Goal: Task Accomplishment & Management: Complete application form

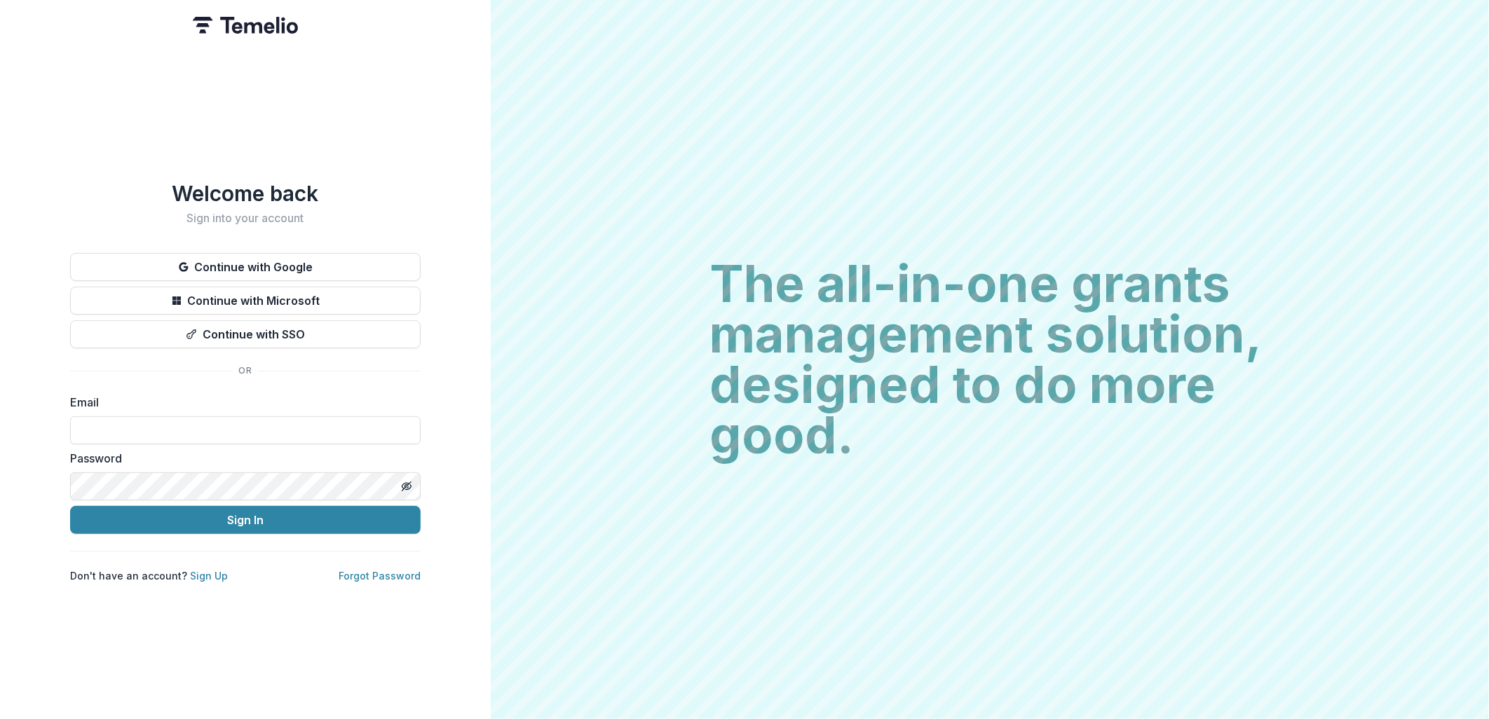
type input "**********"
click at [219, 510] on button "Sign In" at bounding box center [245, 520] width 351 height 28
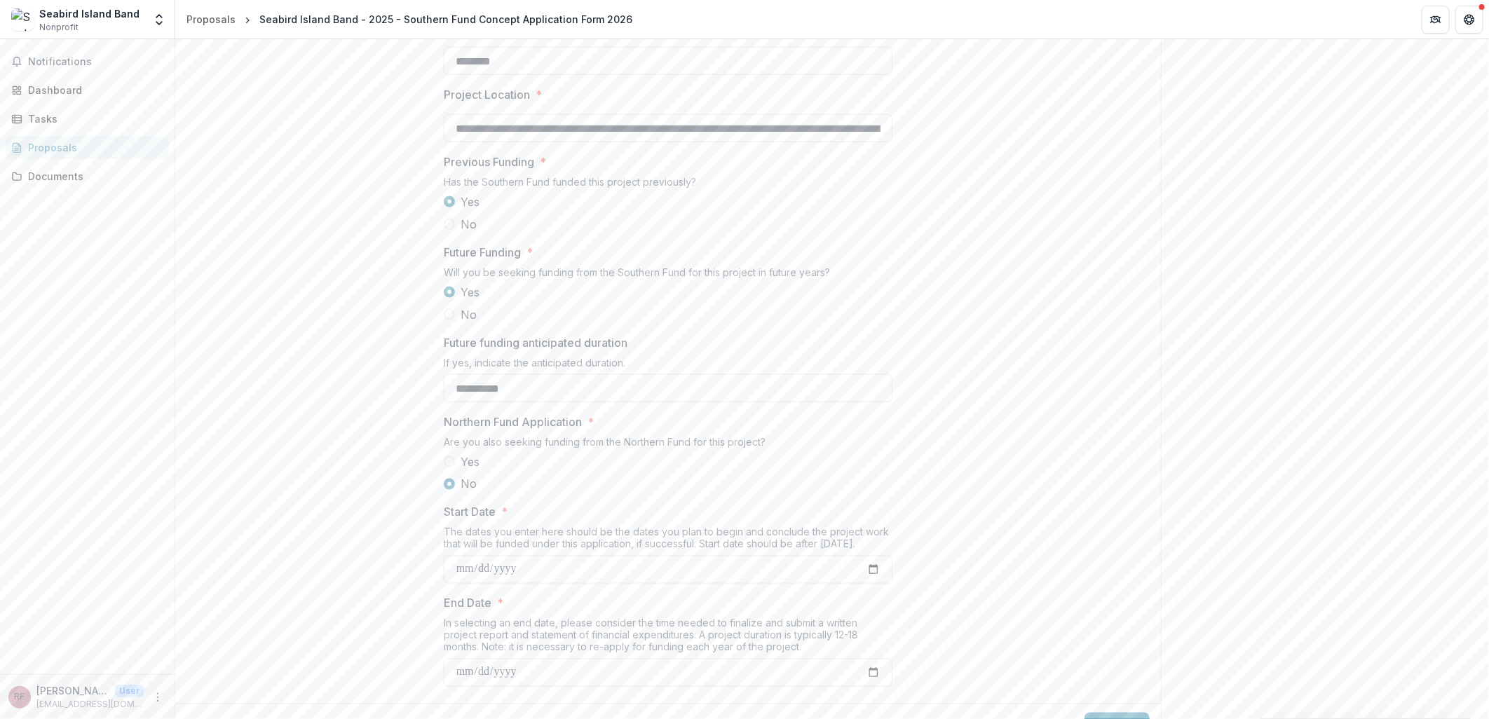
scroll to position [0, 139]
drag, startPoint x: 741, startPoint y: 235, endPoint x: 908, endPoint y: 239, distance: 166.9
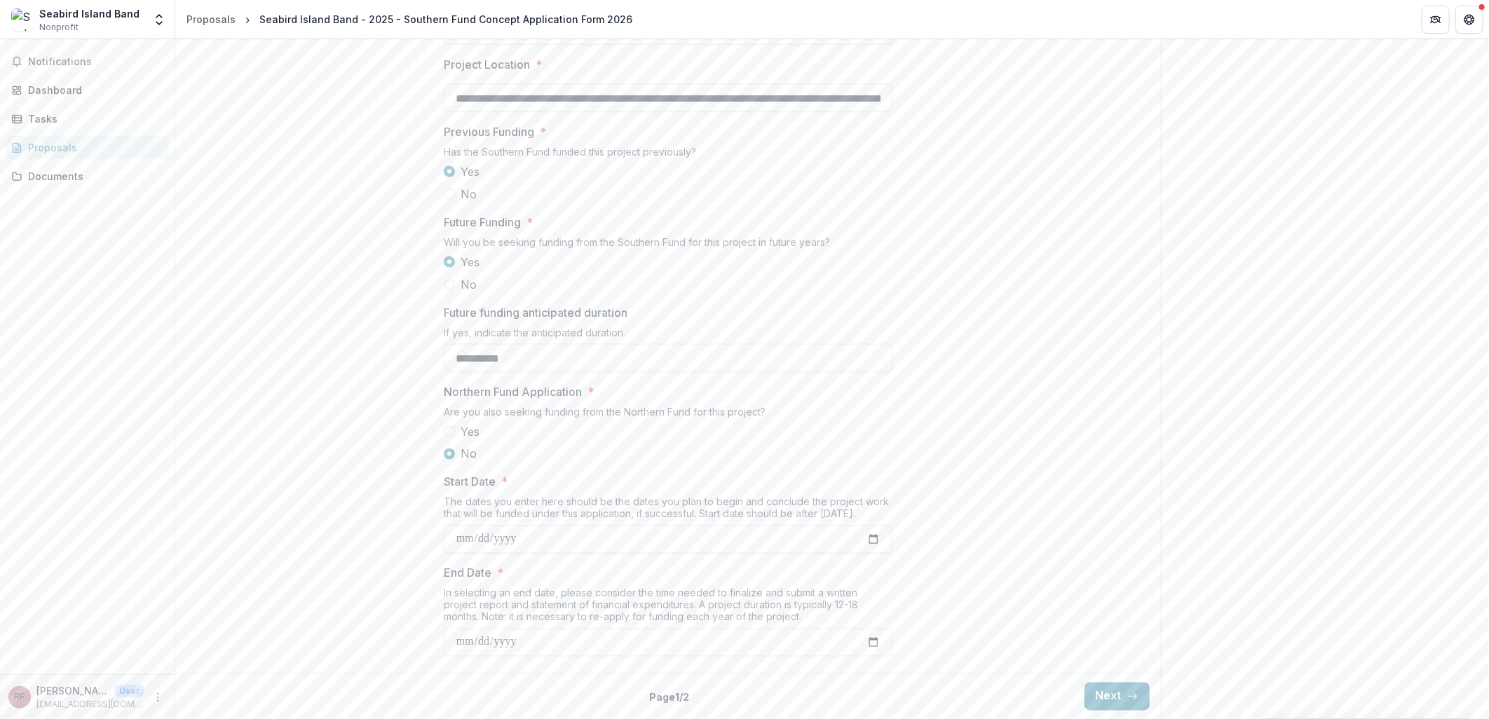
scroll to position [1378, 0]
click at [1089, 690] on button "Next" at bounding box center [1117, 697] width 65 height 28
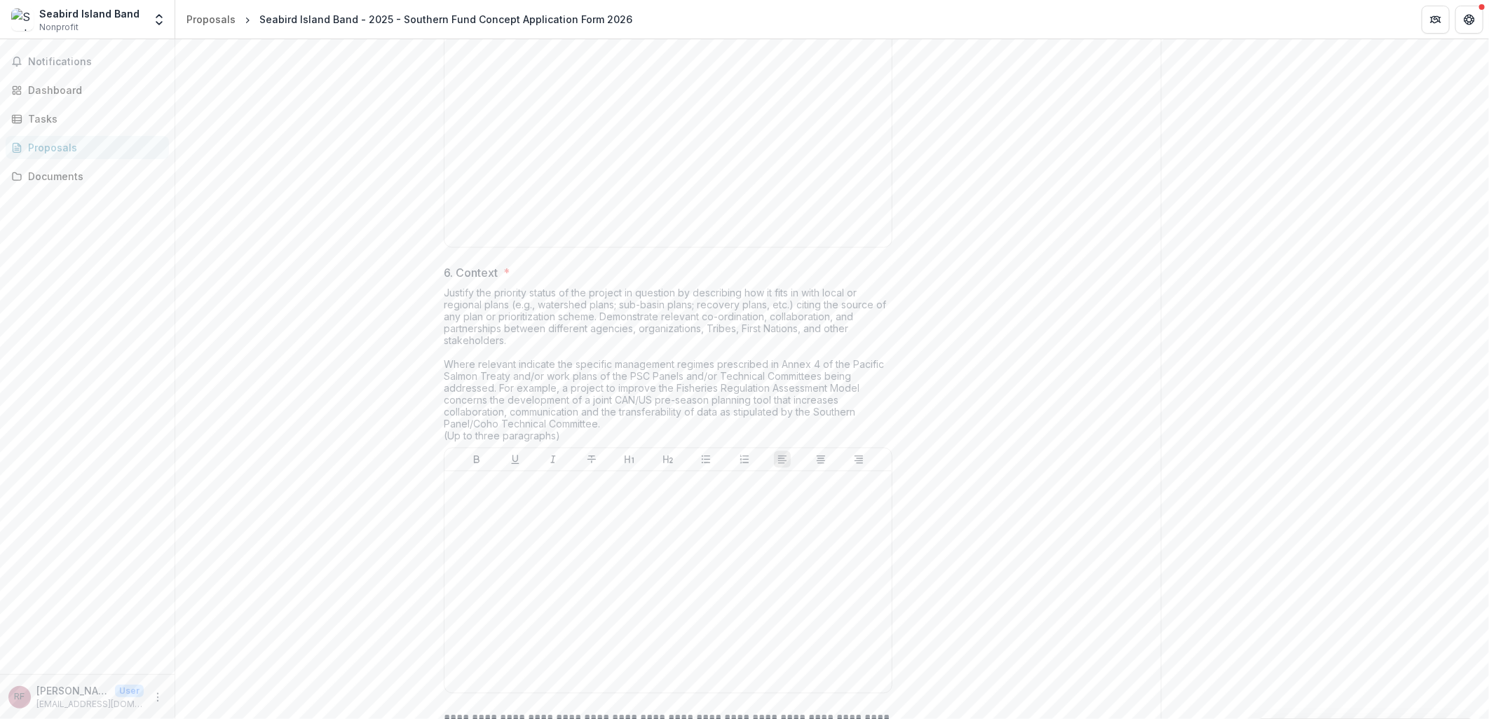
scroll to position [1938, 0]
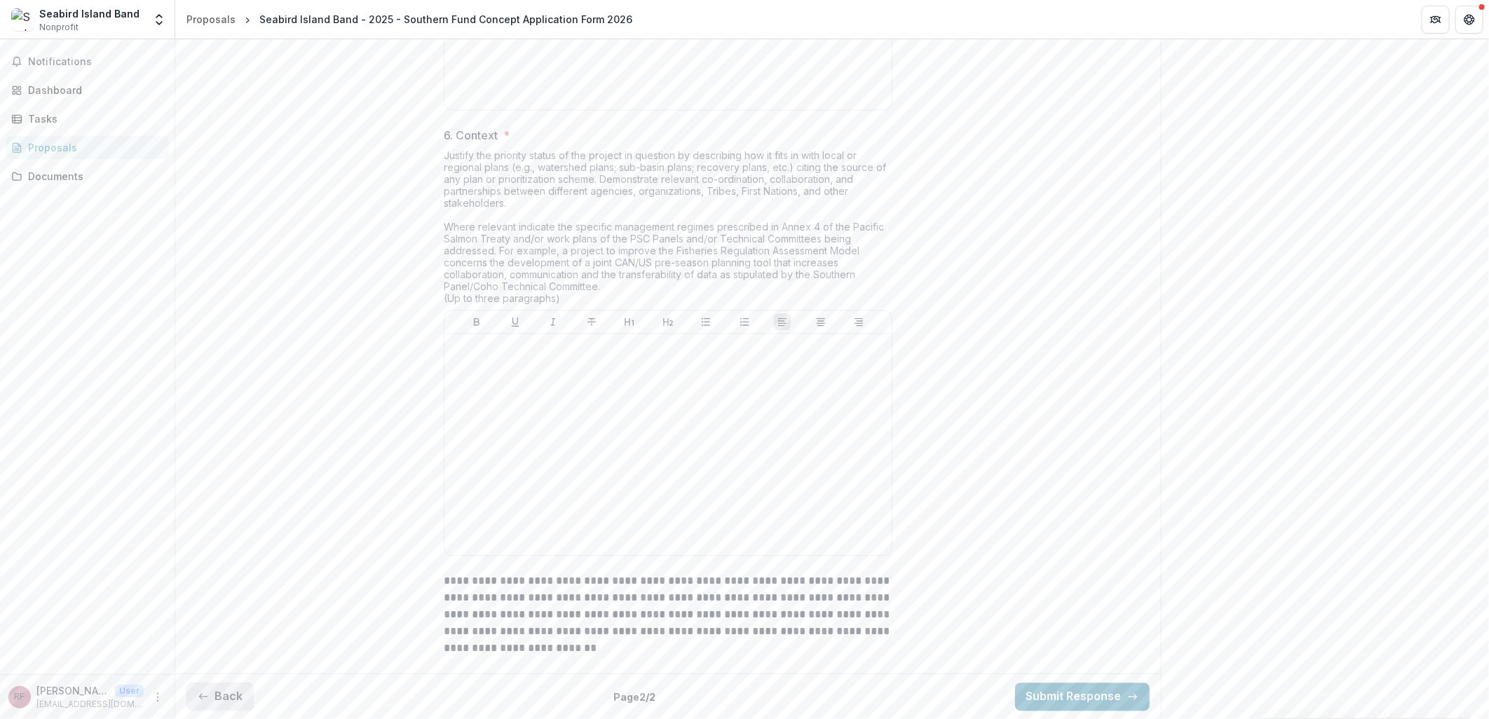
click at [223, 692] on button "Back" at bounding box center [220, 697] width 67 height 28
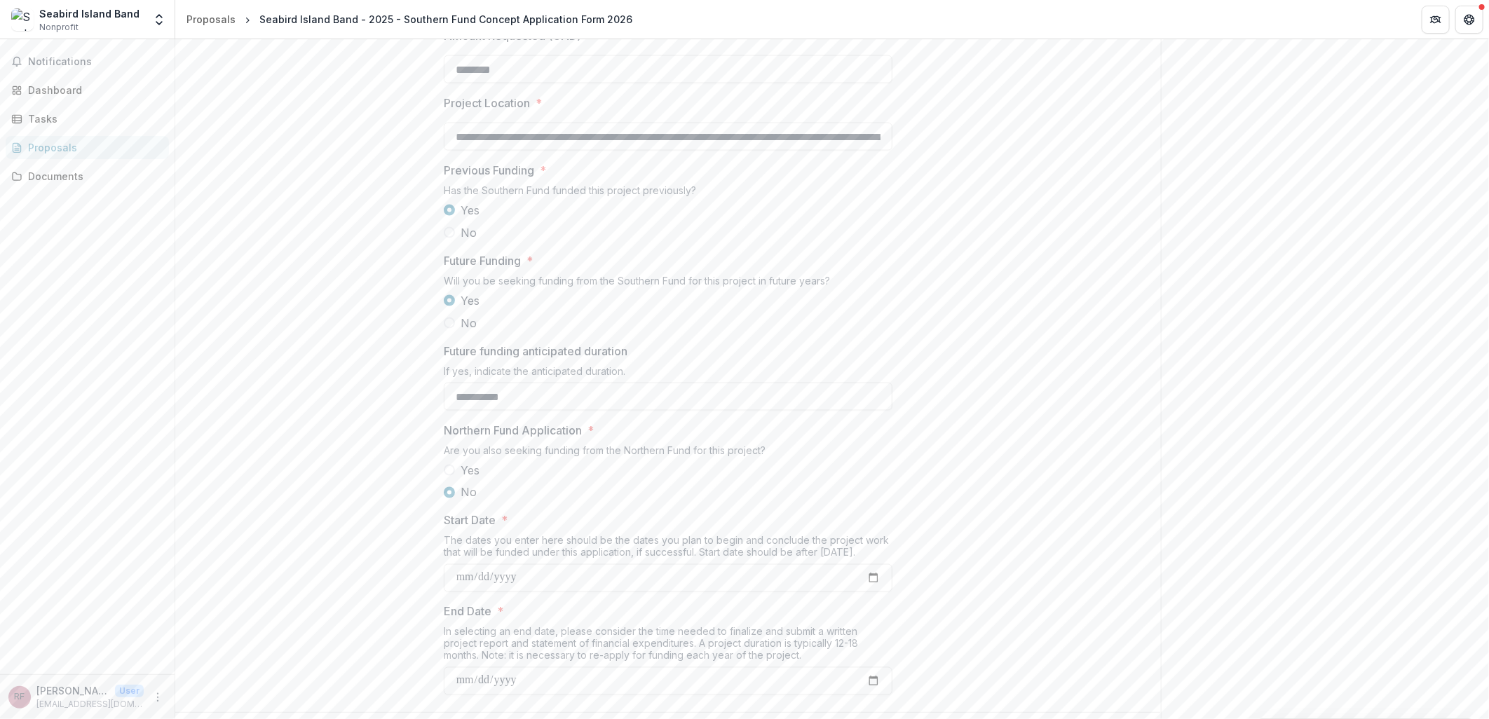
scroll to position [1067, 0]
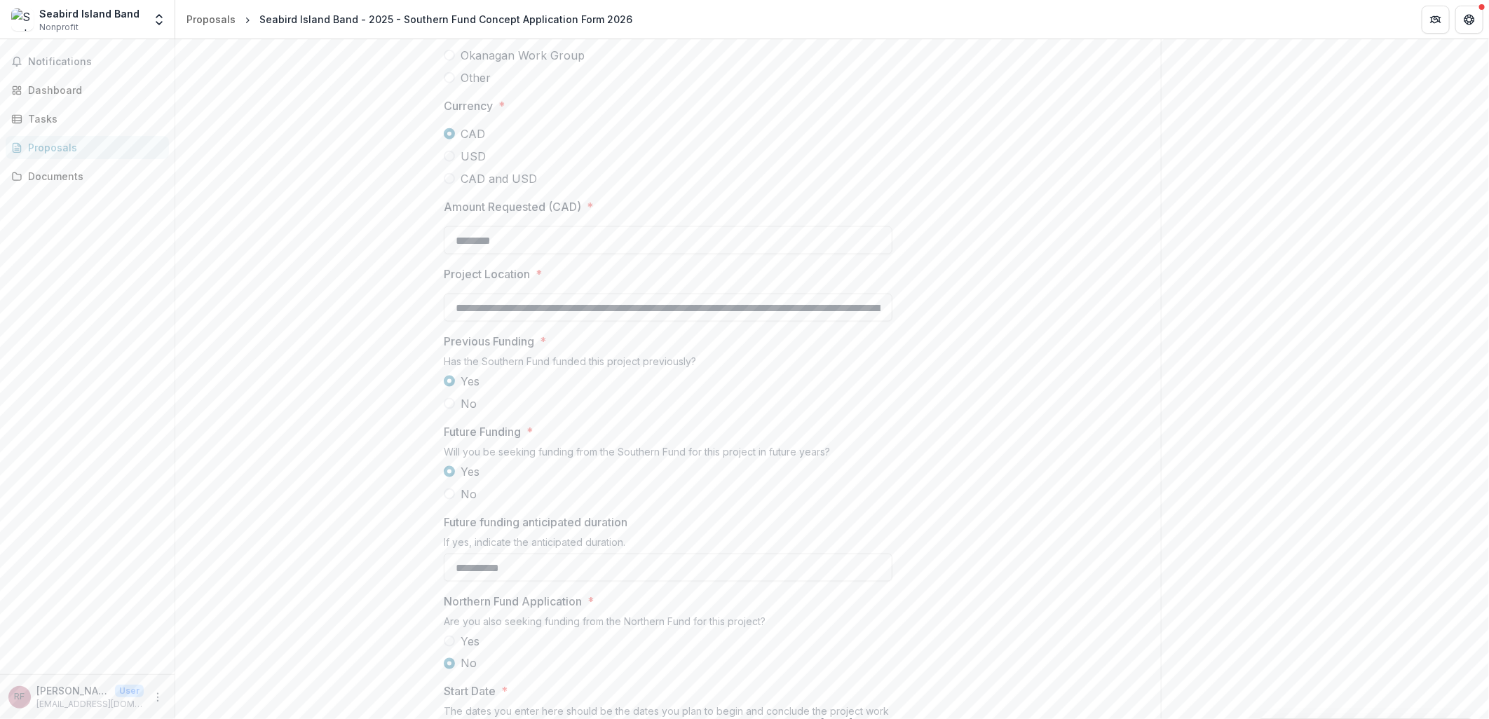
click at [453, 412] on label "No" at bounding box center [668, 403] width 449 height 17
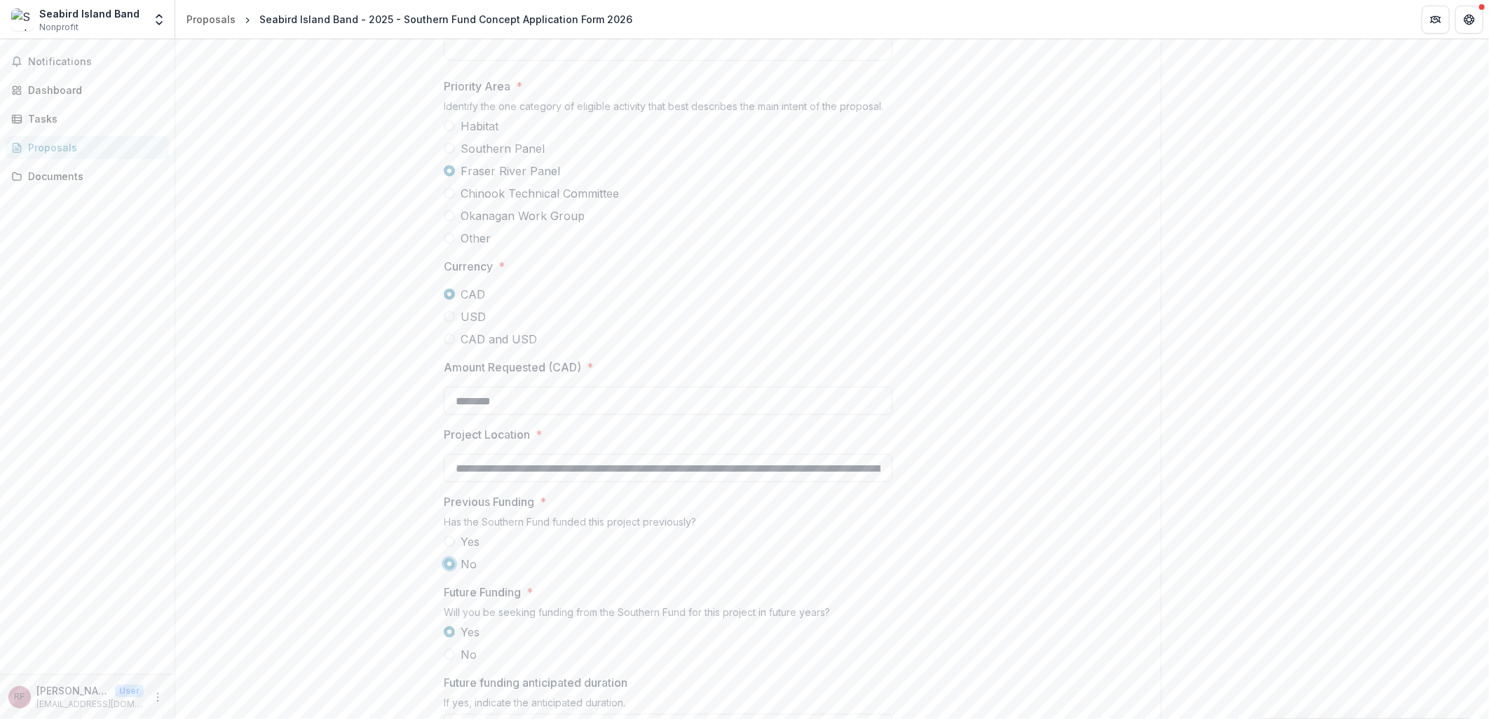
scroll to position [989, 0]
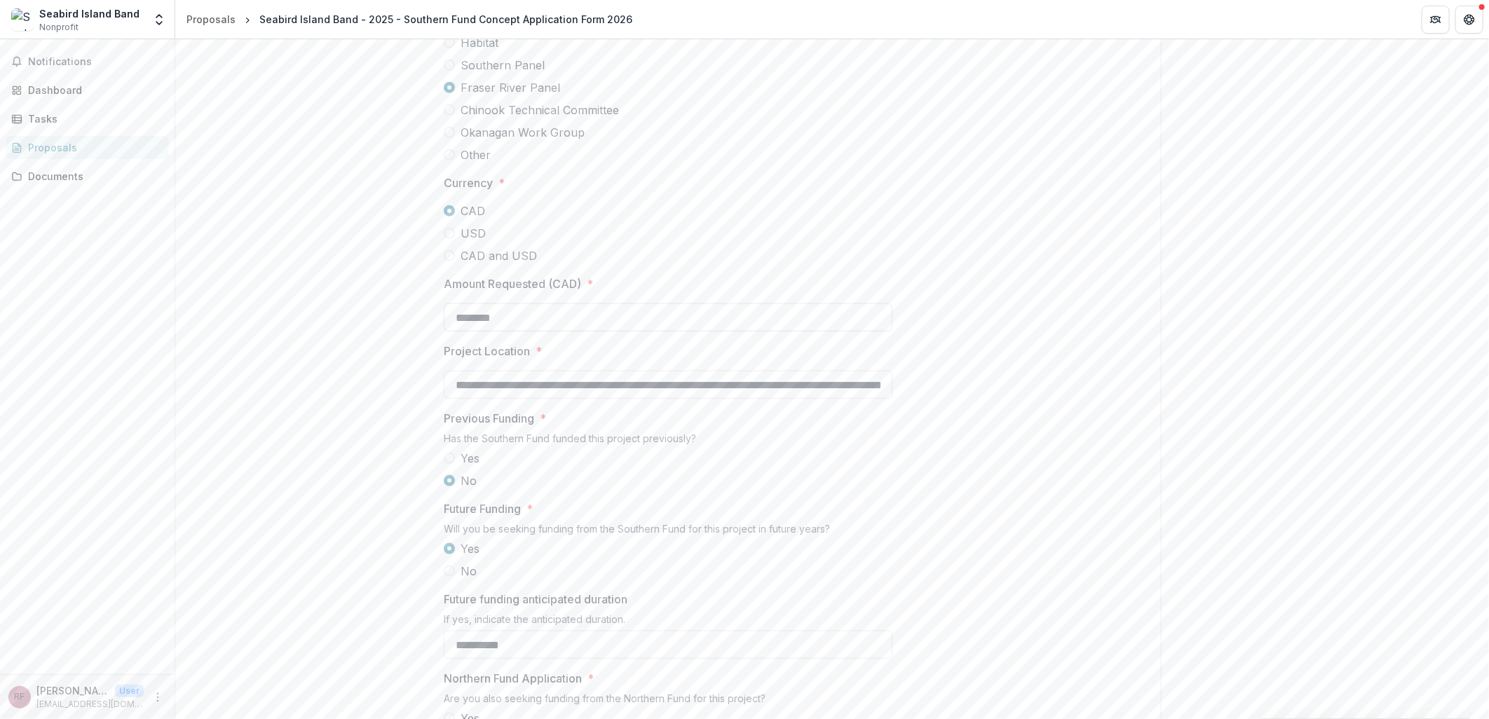
click at [489, 332] on input "********" at bounding box center [668, 318] width 449 height 28
type input "********"
click at [428, 430] on div "**********" at bounding box center [668, 131] width 986 height 1647
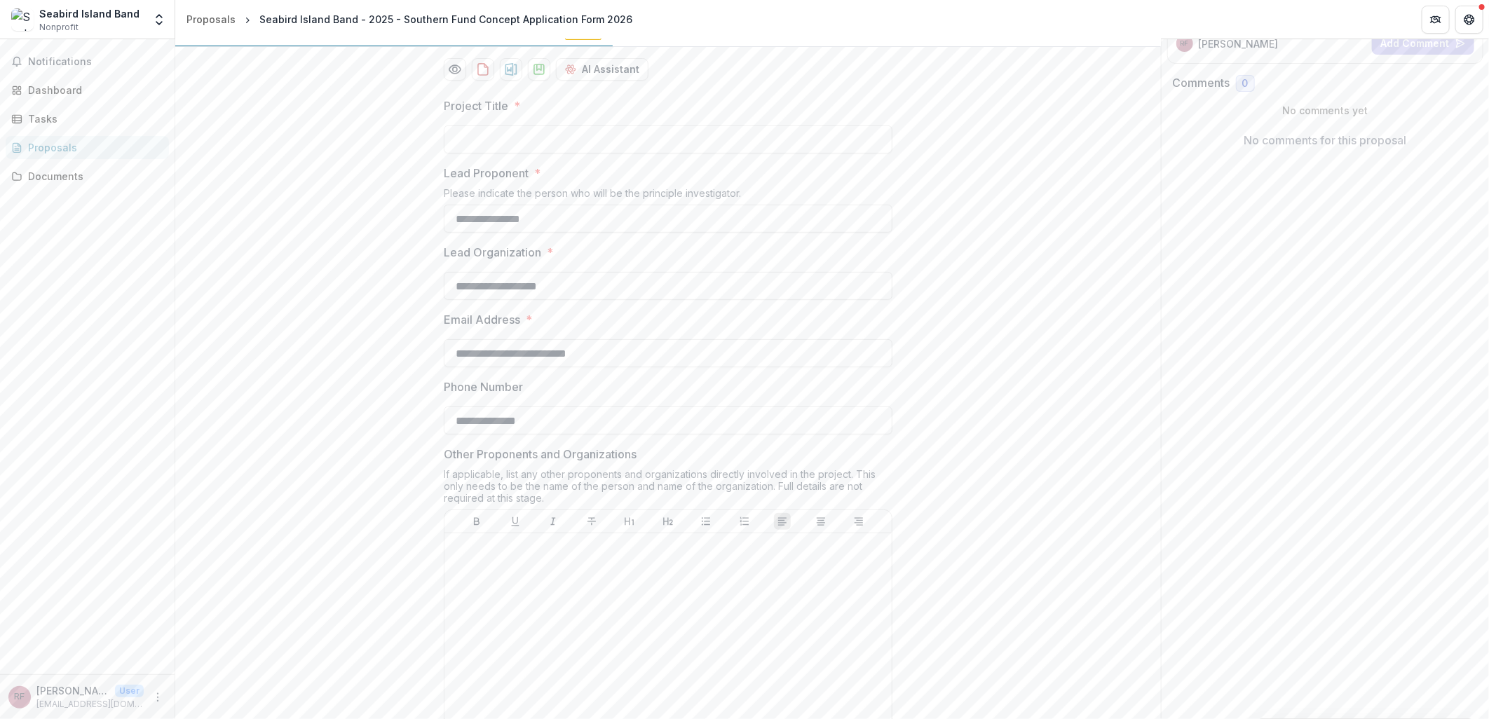
scroll to position [210, 0]
click at [85, 532] on div "Notifications Dashboard Tasks Proposals Documents" at bounding box center [87, 356] width 175 height 635
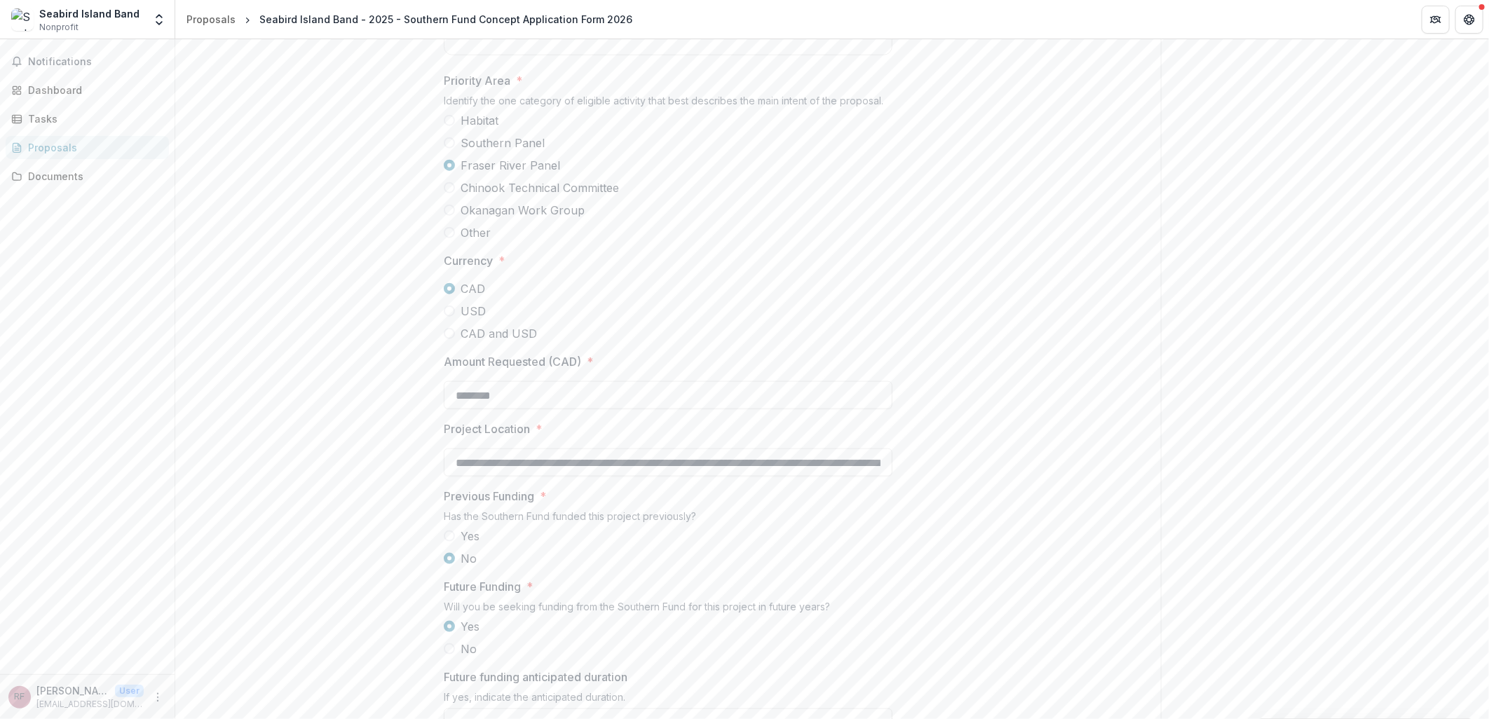
scroll to position [1378, 0]
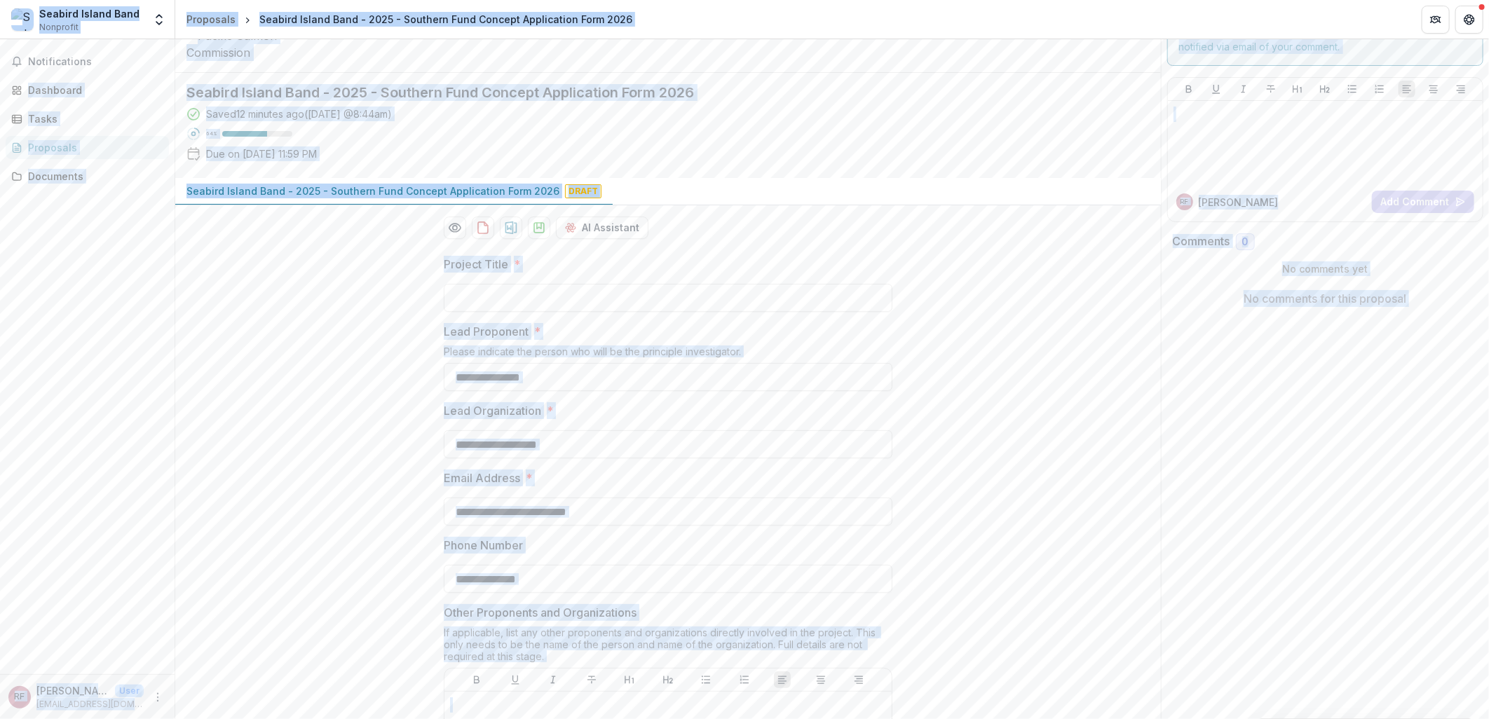
scroll to position [0, 0]
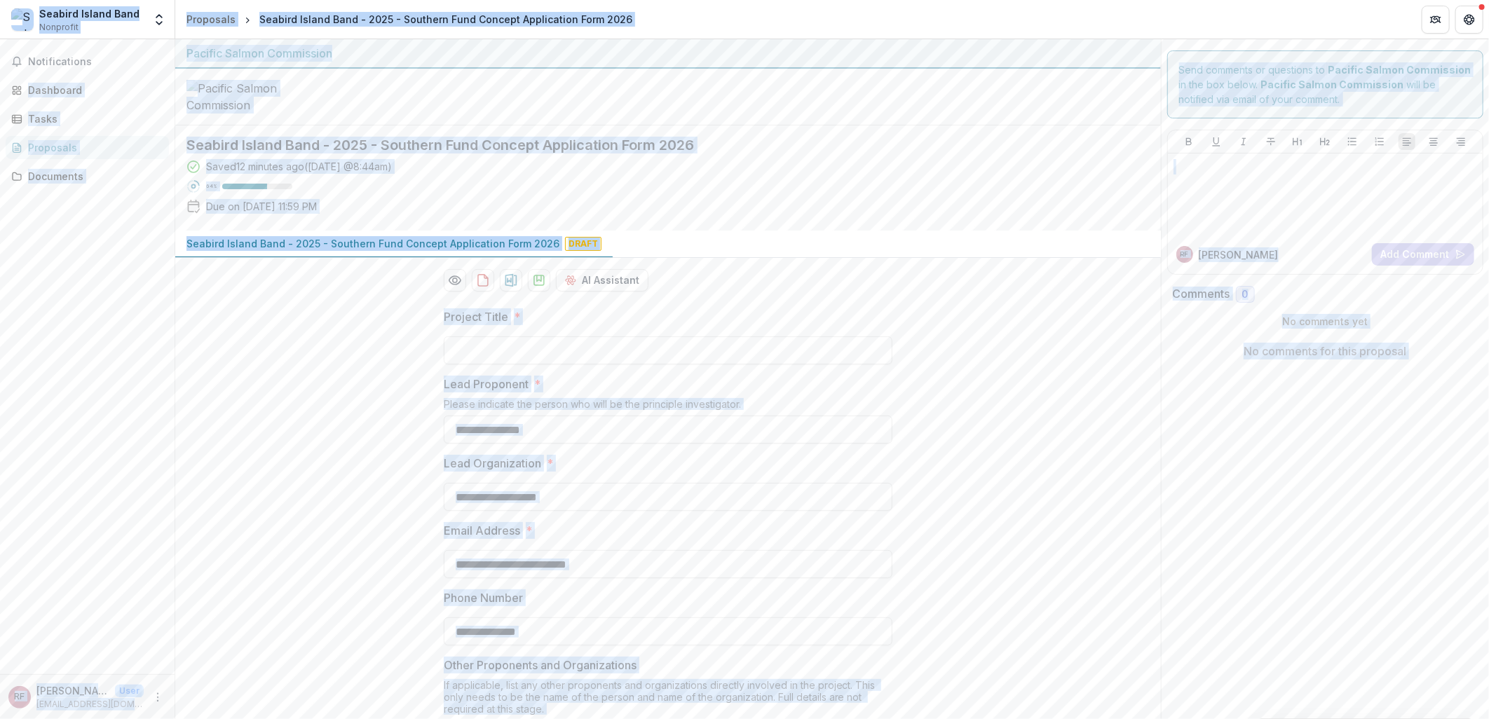
copy body "Seabird Island Band Nonprofit Team Settings Settings Proposals Seabird Island B…"
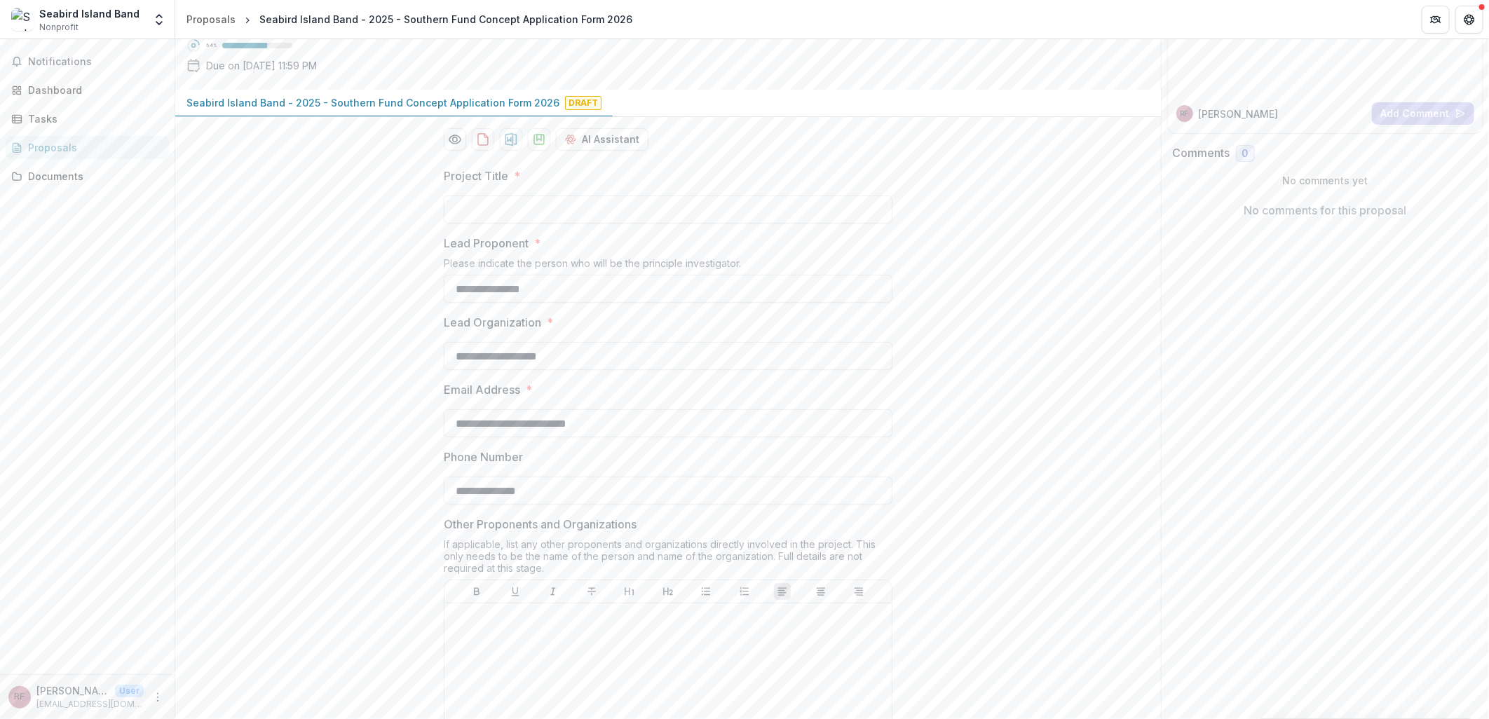
scroll to position [623, 0]
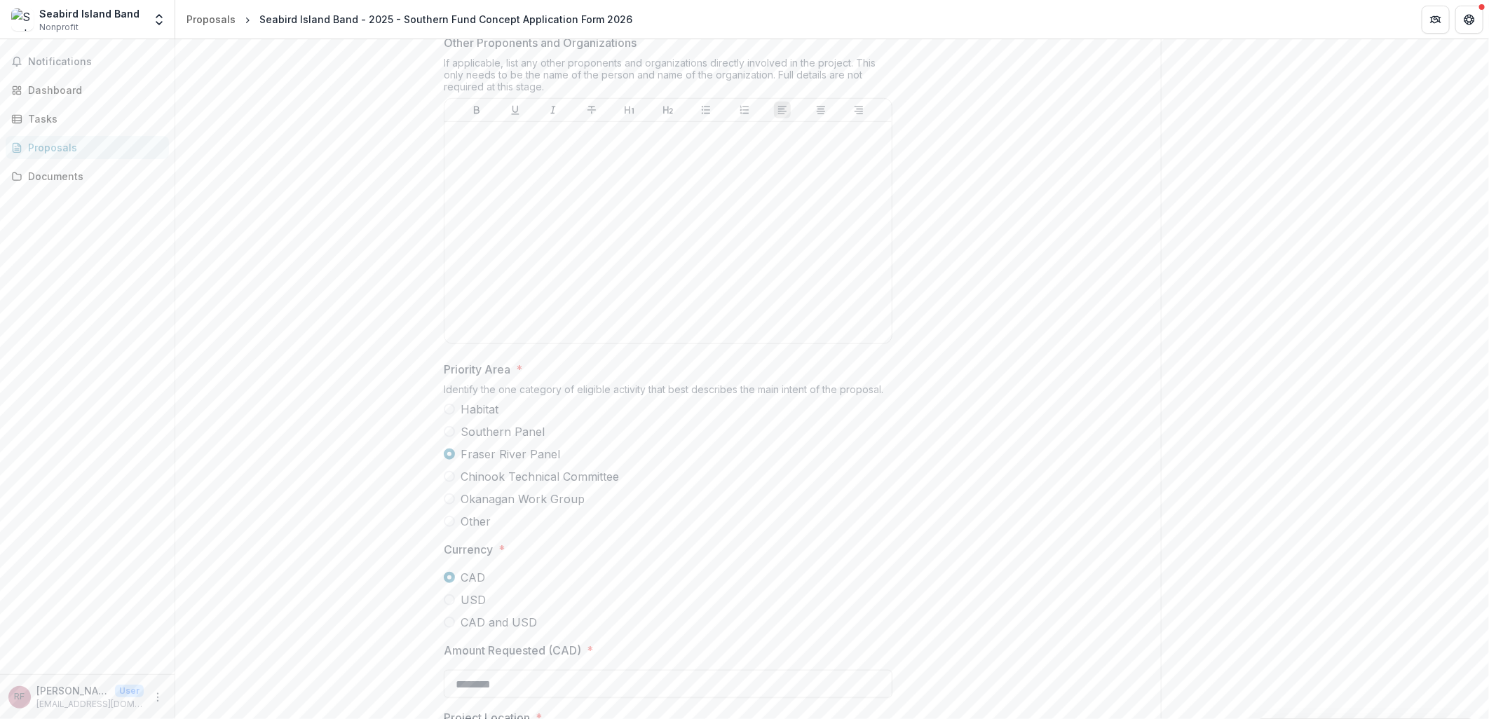
click at [511, 463] on span "Fraser River Panel" at bounding box center [511, 454] width 100 height 17
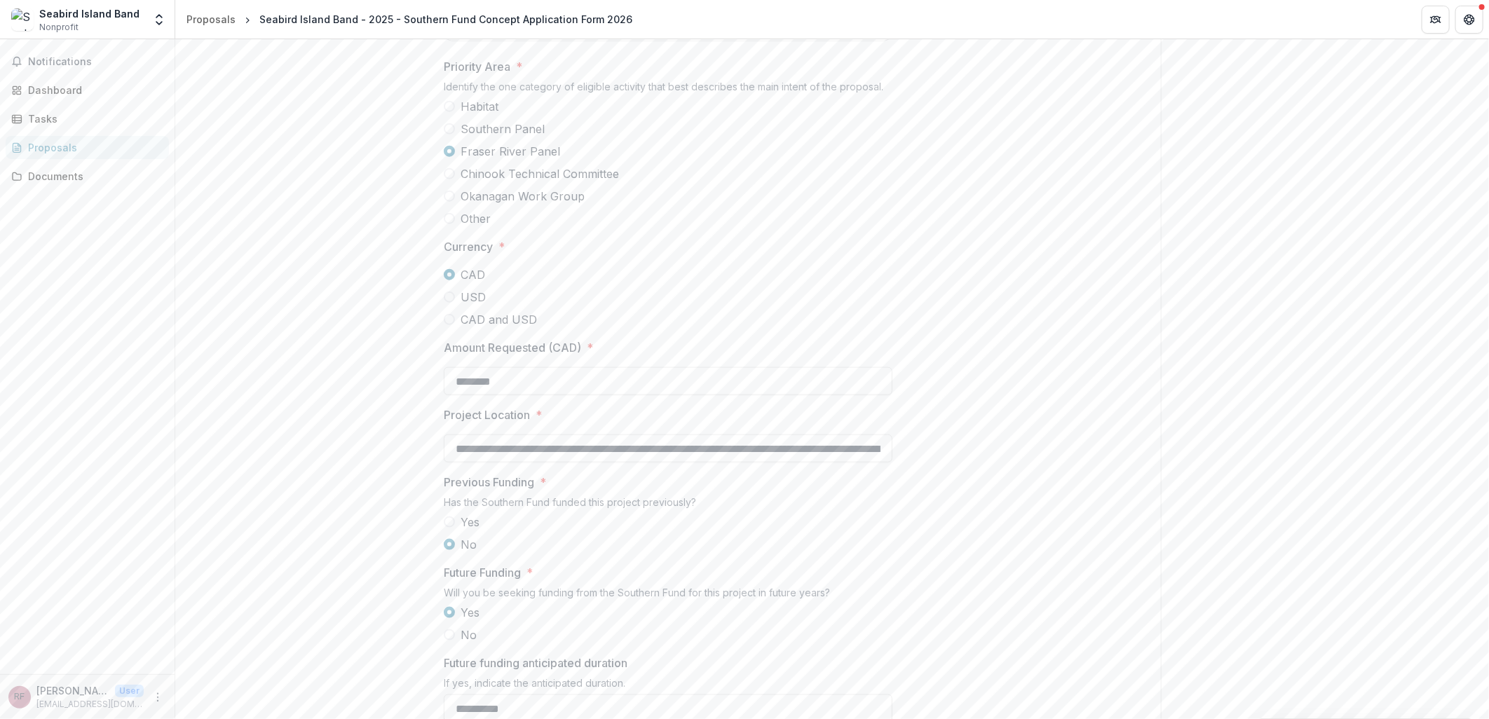
scroll to position [755, 0]
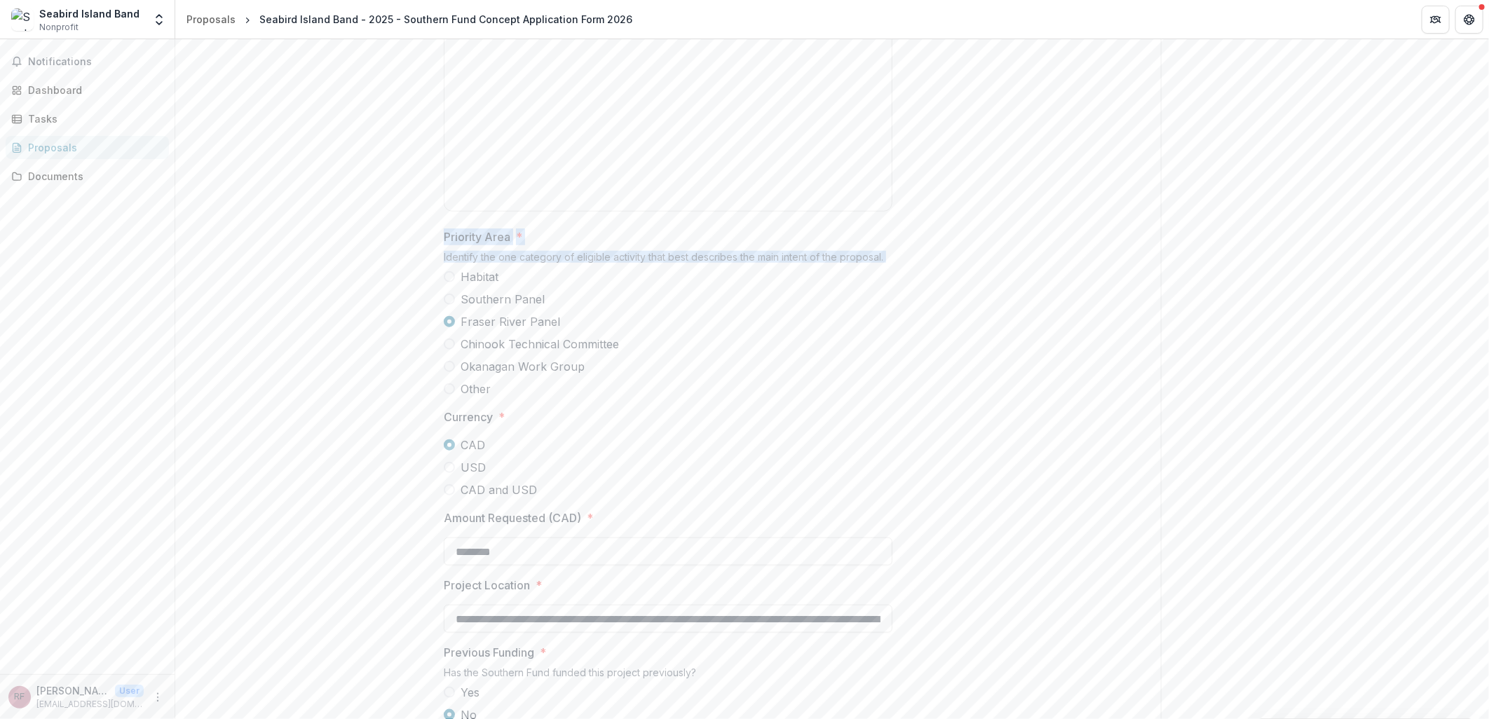
drag, startPoint x: 437, startPoint y: 342, endPoint x: 529, endPoint y: 489, distance: 173.0
click at [529, 489] on div "**********" at bounding box center [668, 365] width 471 height 1647
drag, startPoint x: 529, startPoint y: 489, endPoint x: 731, endPoint y: 442, distance: 207.2
click at [731, 353] on label "Chinook Technical Committee" at bounding box center [668, 344] width 449 height 17
click at [473, 330] on span "Fraser River Panel" at bounding box center [511, 321] width 100 height 17
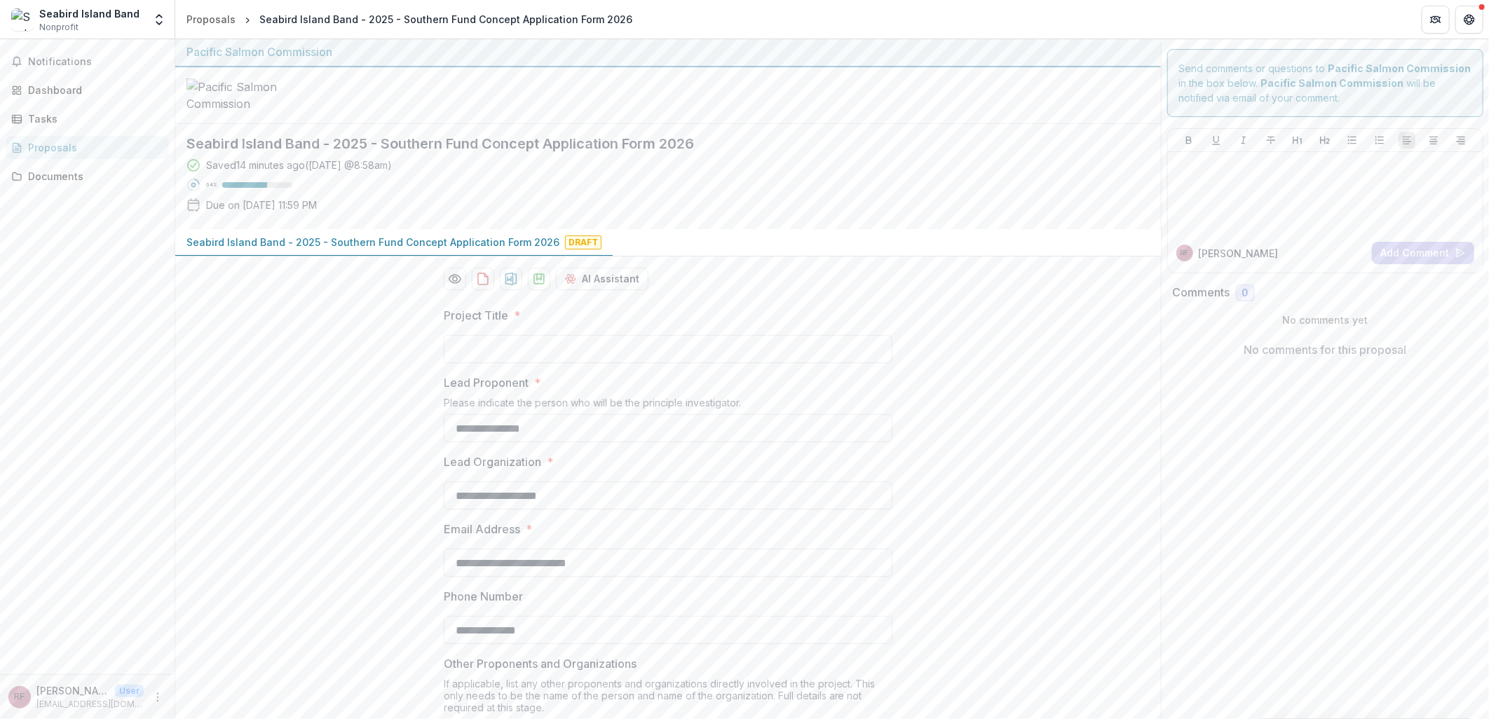
scroll to position [0, 0]
click at [604, 365] on input "Project Title *" at bounding box center [668, 351] width 449 height 28
paste input "**********"
type input "**********"
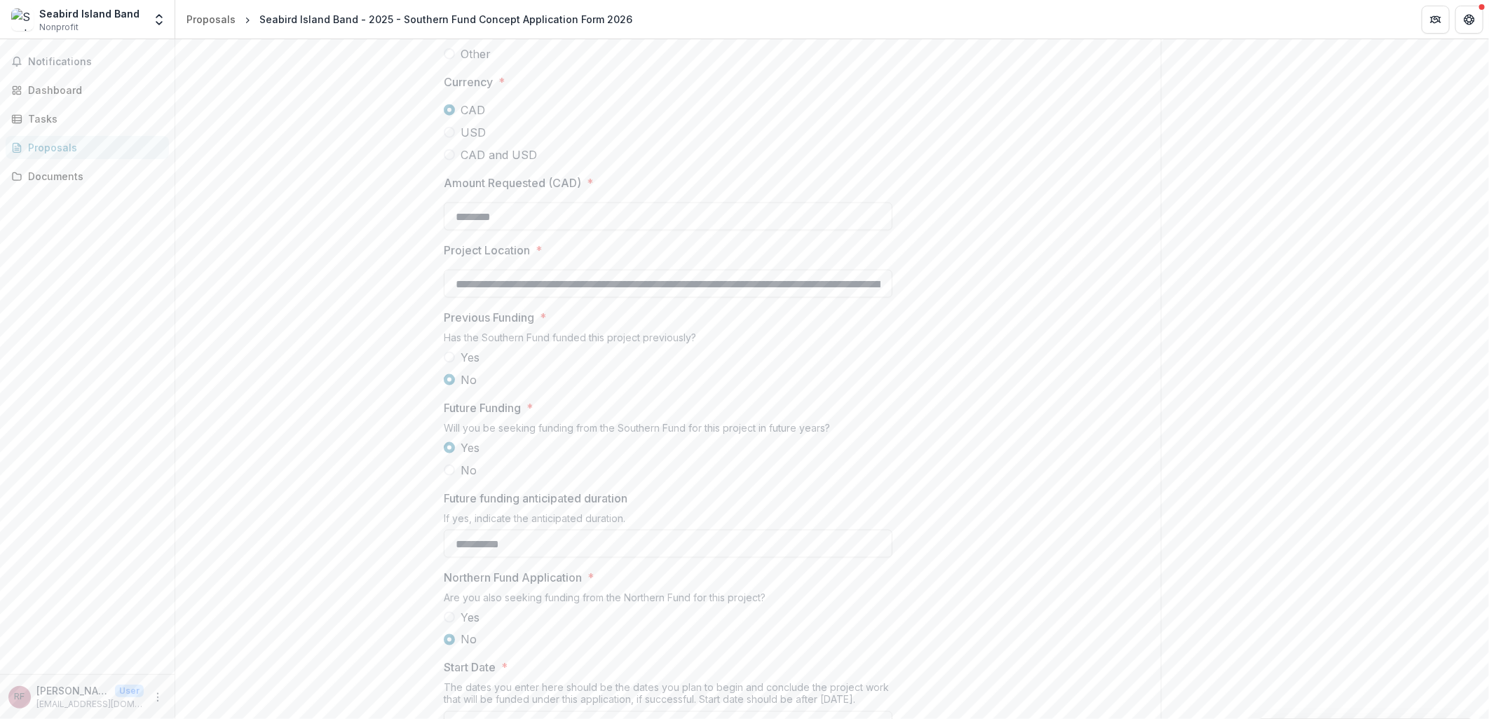
scroll to position [1324, 0]
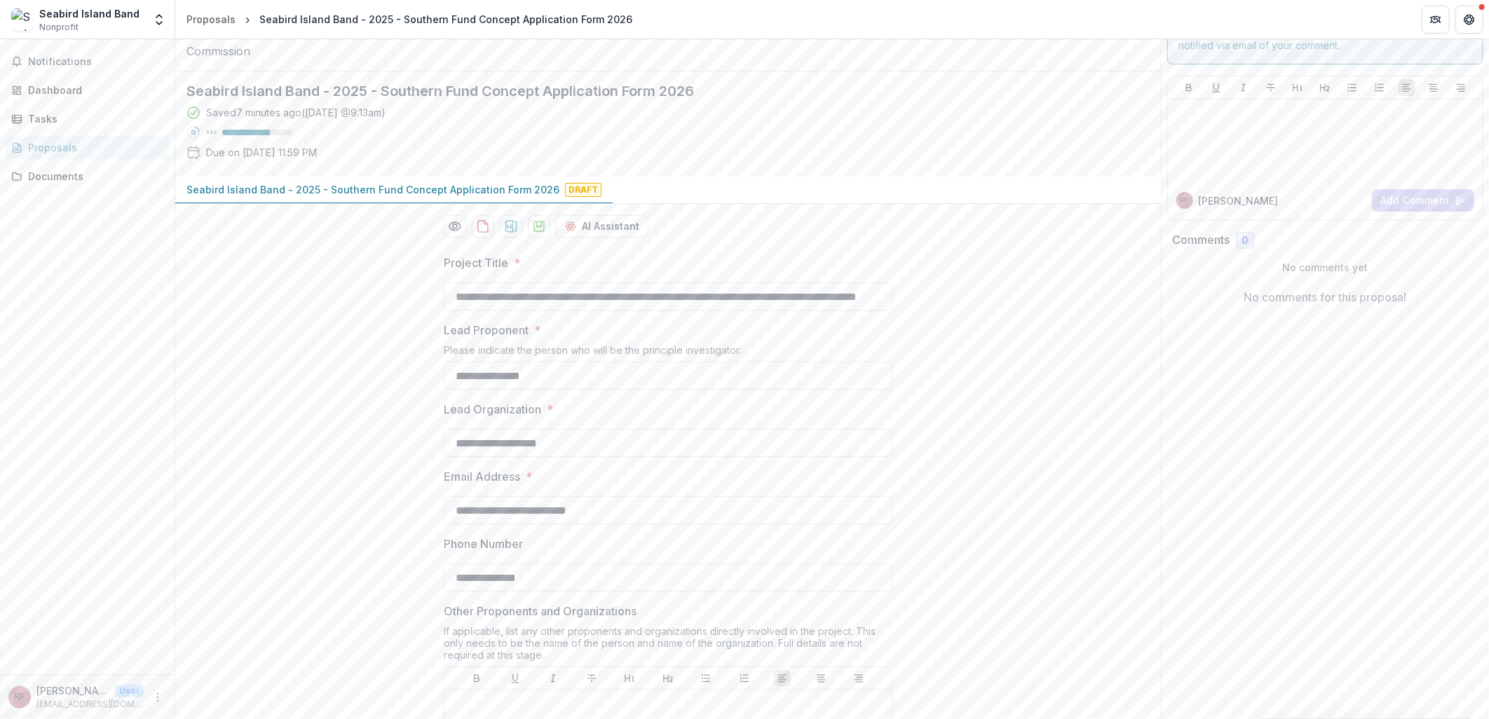
scroll to position [0, 91]
drag, startPoint x: 595, startPoint y: 405, endPoint x: 985, endPoint y: 397, distance: 390.0
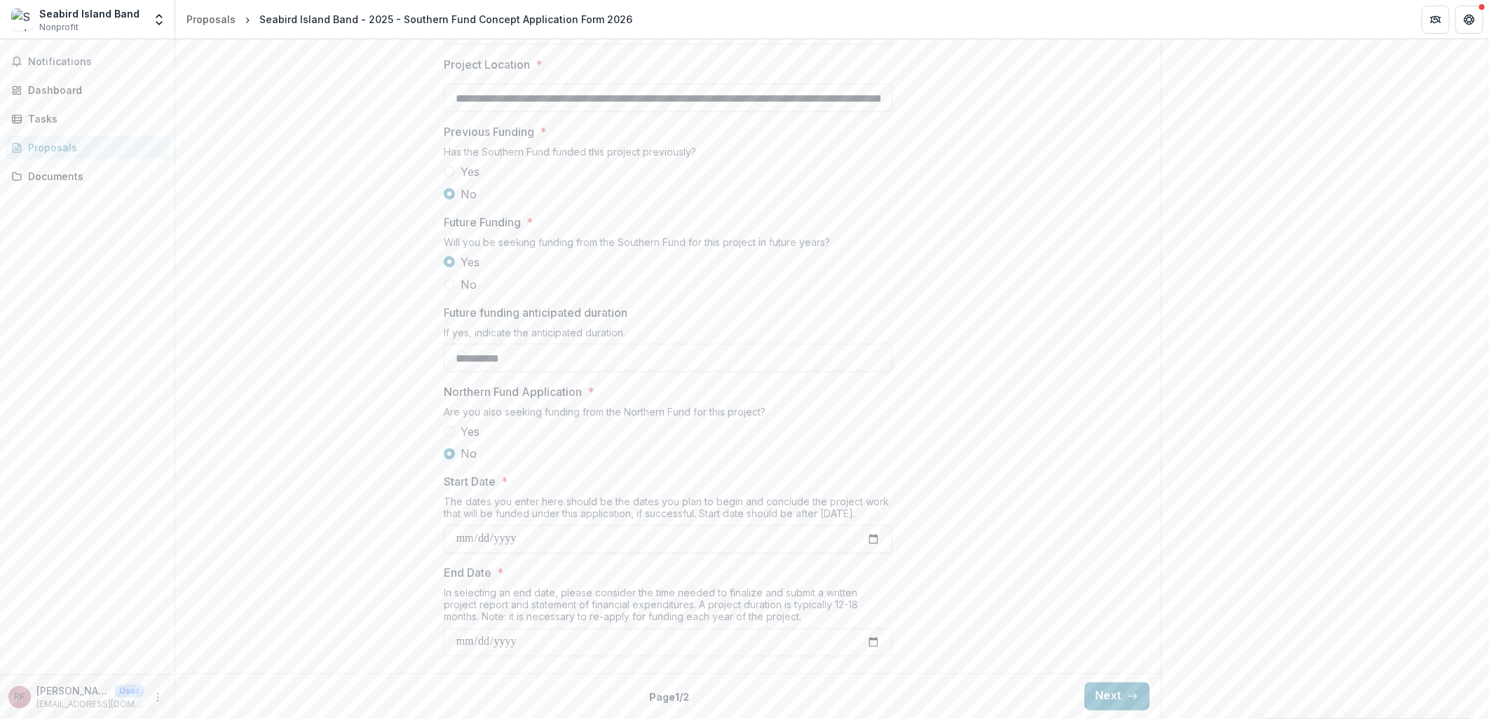
scroll to position [1378, 0]
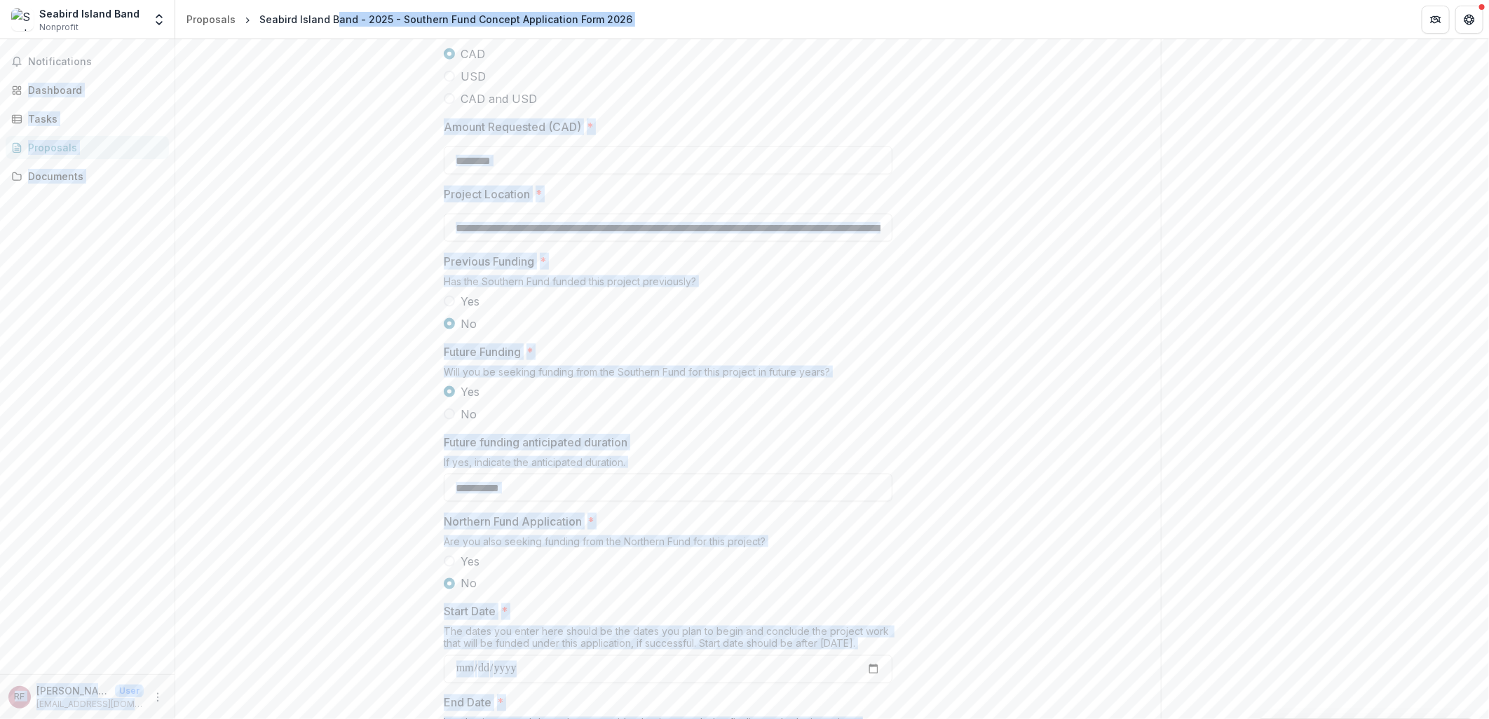
drag, startPoint x: 959, startPoint y: 671, endPoint x: 334, endPoint y: 12, distance: 907.7
click at [334, 12] on div "**********" at bounding box center [744, 359] width 1489 height 719
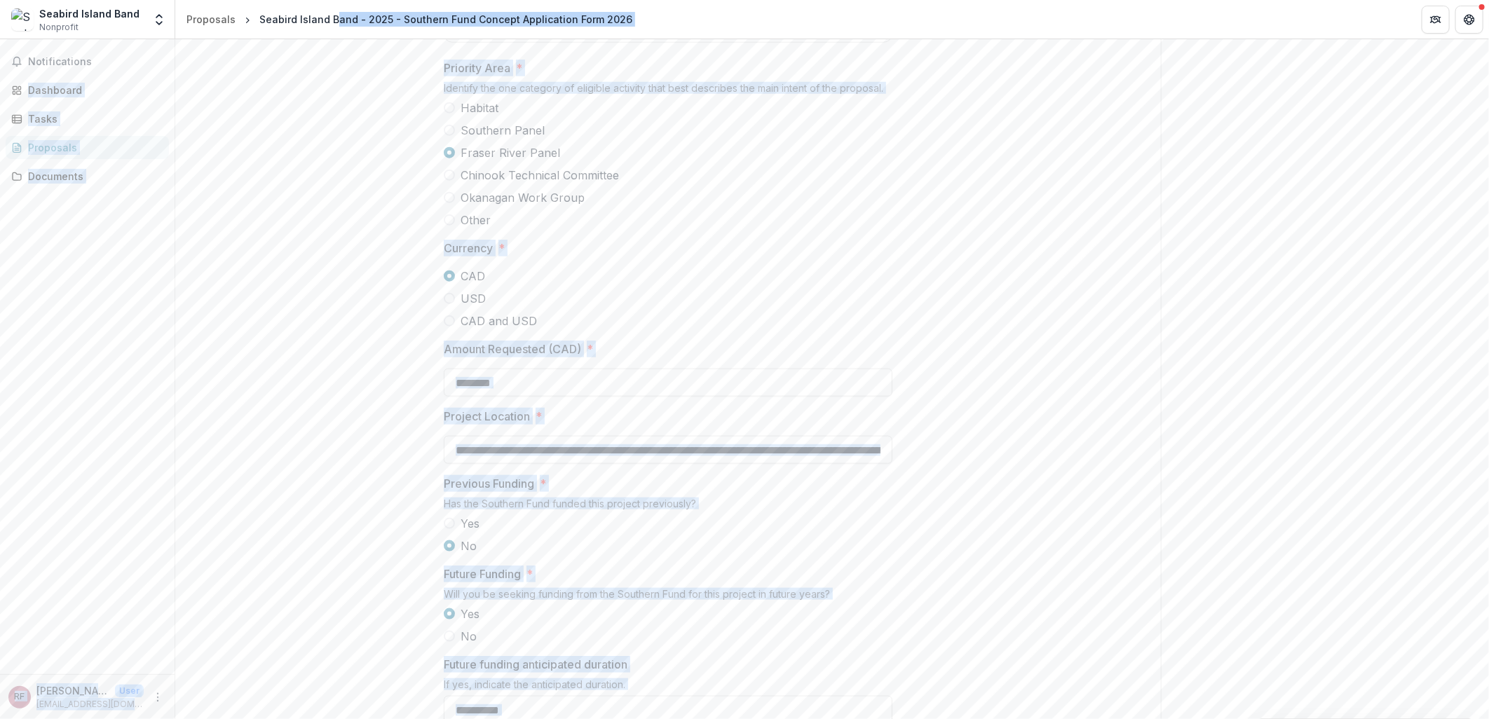
drag, startPoint x: 882, startPoint y: 321, endPoint x: 887, endPoint y: 309, distance: 12.9
click at [881, 229] on label "Other" at bounding box center [668, 220] width 449 height 17
click at [470, 184] on span "Chinook Technical Committee" at bounding box center [540, 175] width 158 height 17
click at [461, 161] on span "Fraser River Panel" at bounding box center [511, 152] width 100 height 17
click at [398, 309] on div "**********" at bounding box center [668, 196] width 986 height 1647
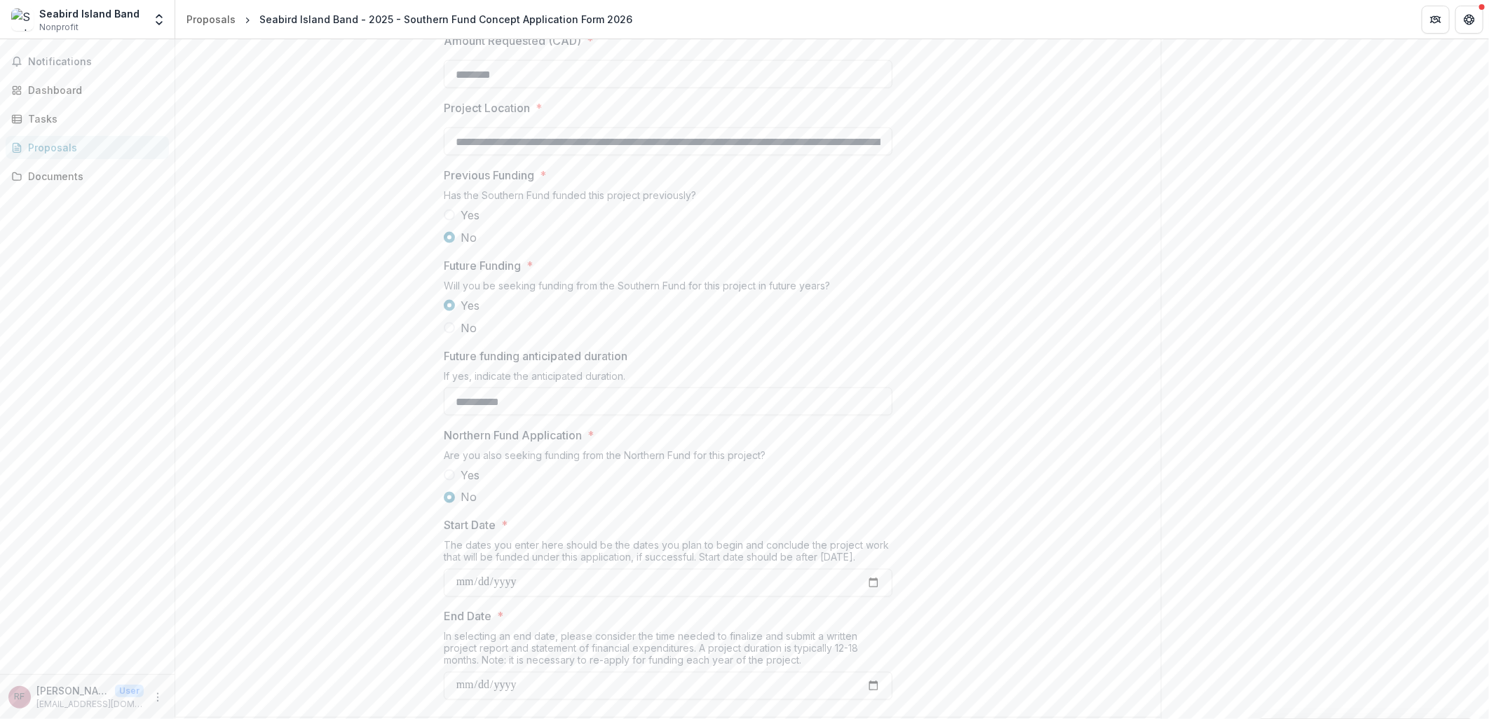
scroll to position [1378, 0]
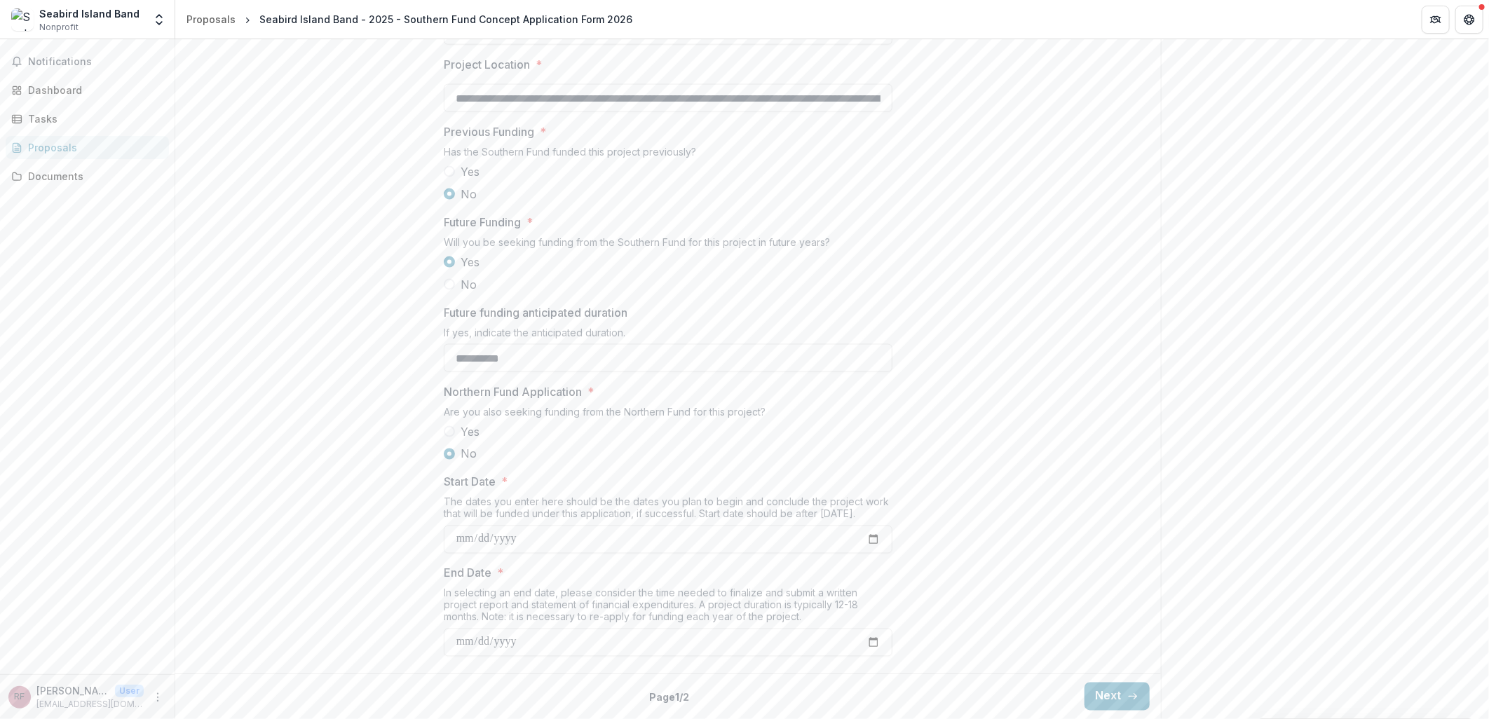
drag, startPoint x: 409, startPoint y: 351, endPoint x: 373, endPoint y: 454, distance: 109.1
click at [1121, 684] on button "Next" at bounding box center [1117, 697] width 65 height 28
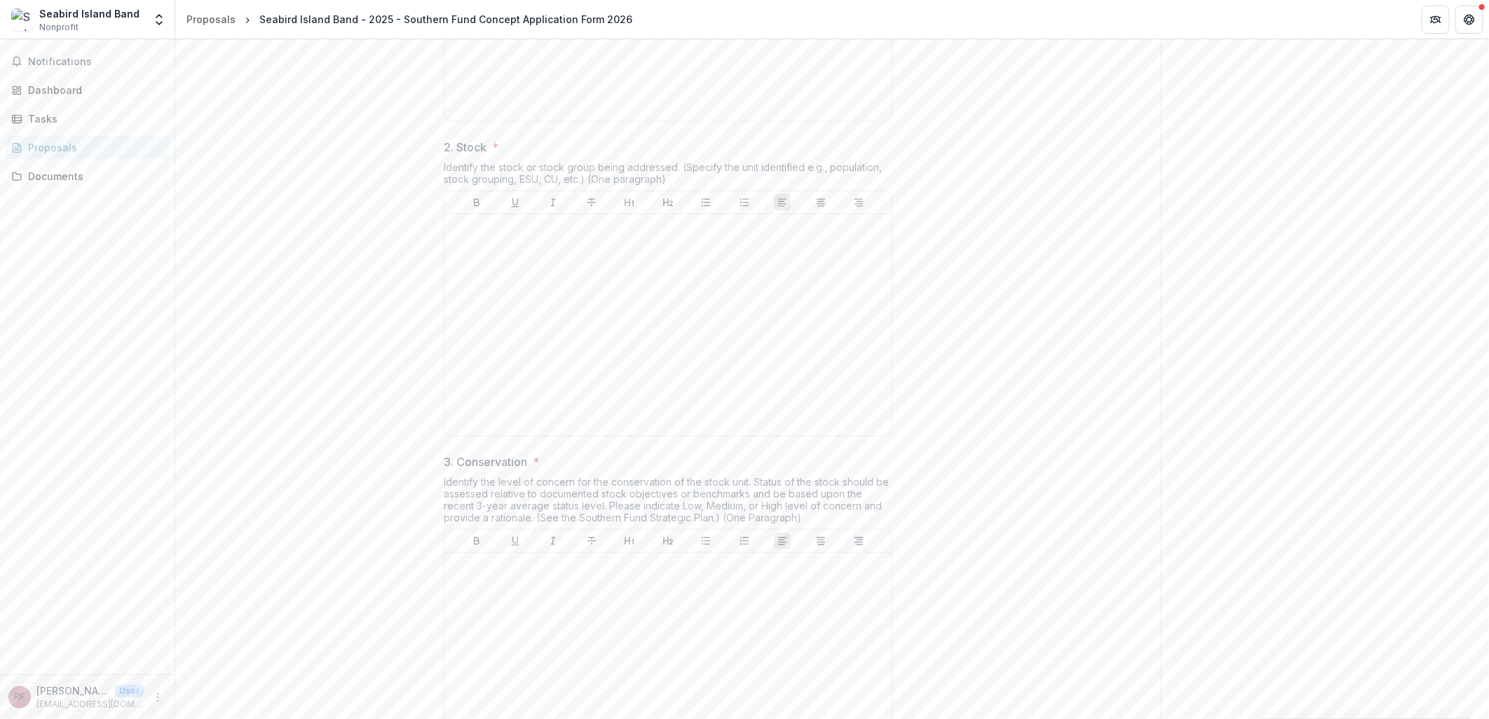
scroll to position [288, 0]
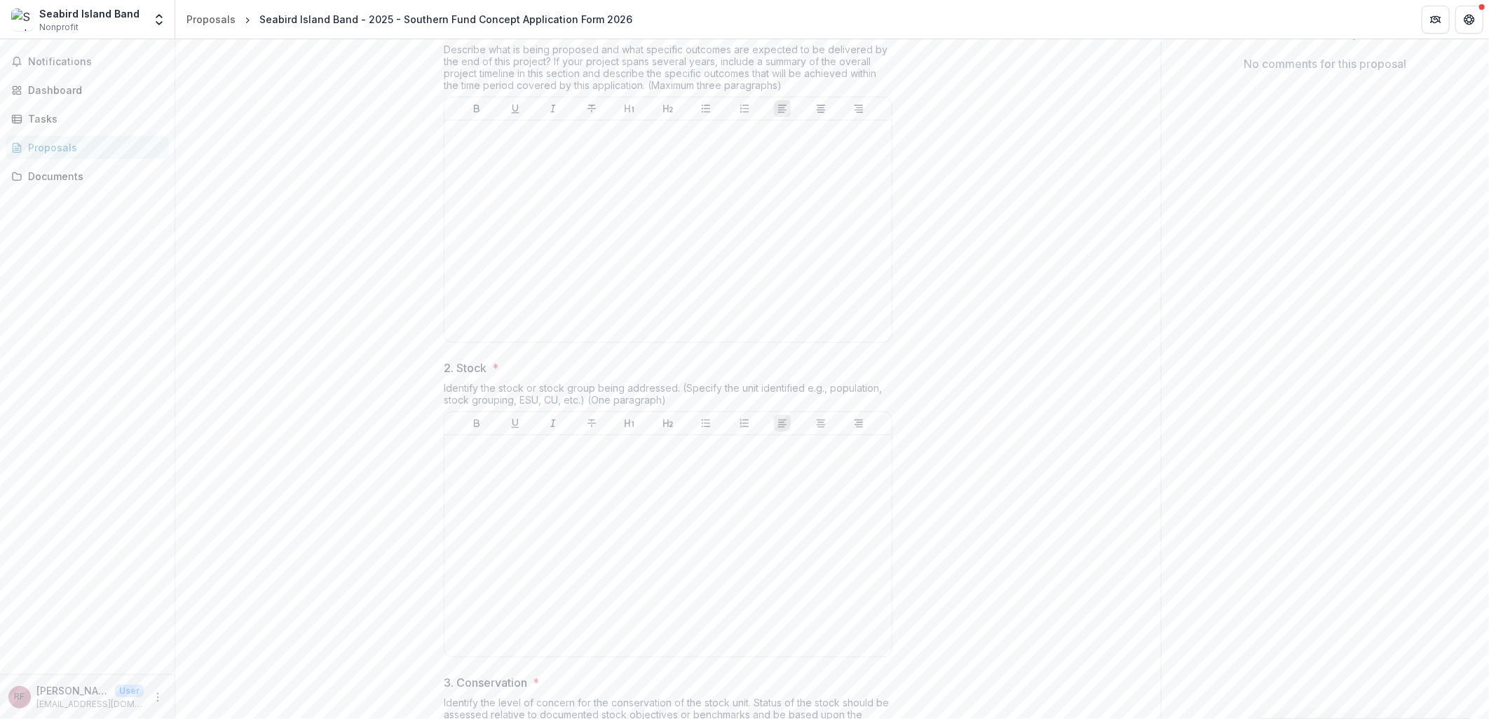
click at [732, 97] on div "Describe what is being proposed and what specific outcomes are expected to be d…" at bounding box center [668, 69] width 449 height 53
drag, startPoint x: 670, startPoint y: 508, endPoint x: 442, endPoint y: 493, distance: 229.1
click at [444, 412] on div "Identify the stock or stock group being addressed. (Specify the unit identified…" at bounding box center [668, 396] width 449 height 29
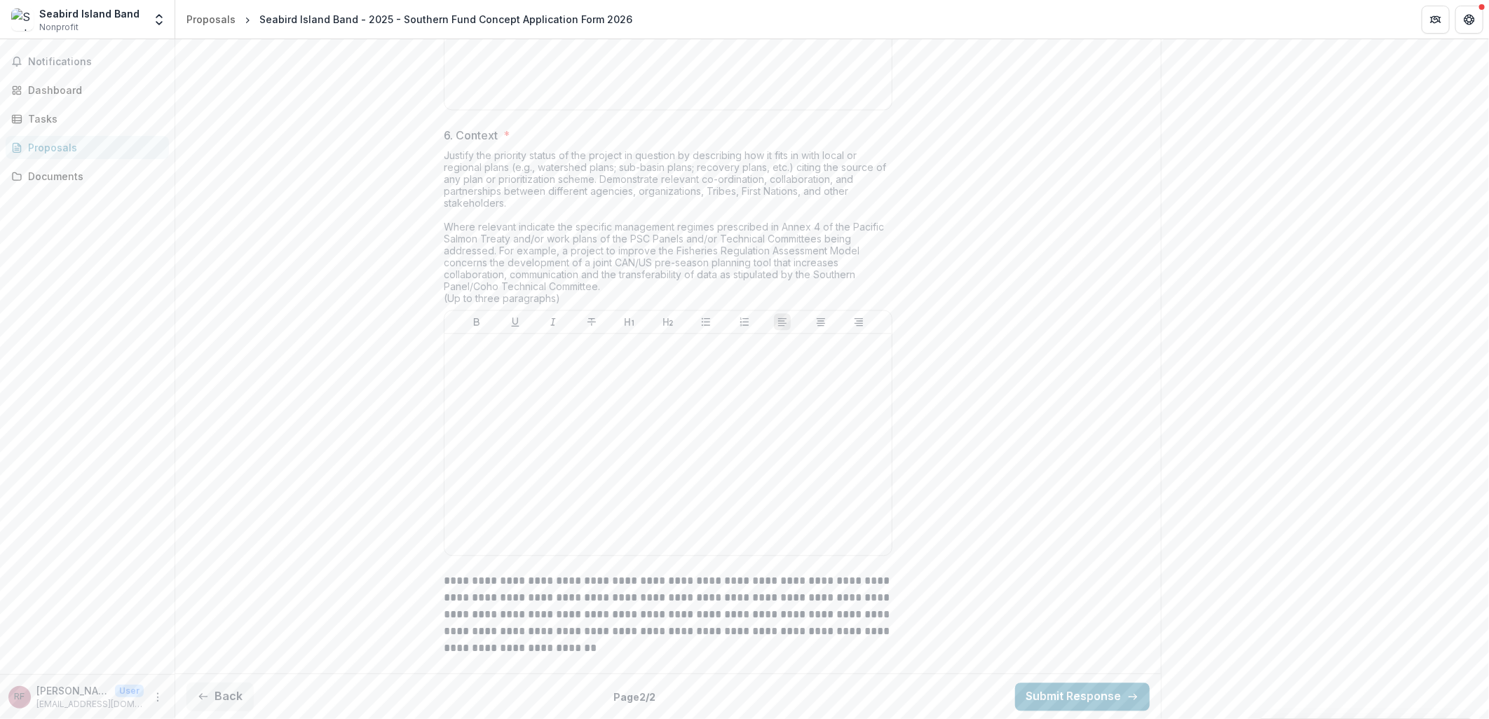
scroll to position [1938, 0]
drag, startPoint x: 706, startPoint y: 577, endPoint x: 705, endPoint y: 605, distance: 28.1
click at [705, 605] on p "**********" at bounding box center [668, 615] width 449 height 84
drag, startPoint x: 705, startPoint y: 600, endPoint x: 565, endPoint y: 362, distance: 275.7
click at [565, 362] on div at bounding box center [668, 444] width 436 height 210
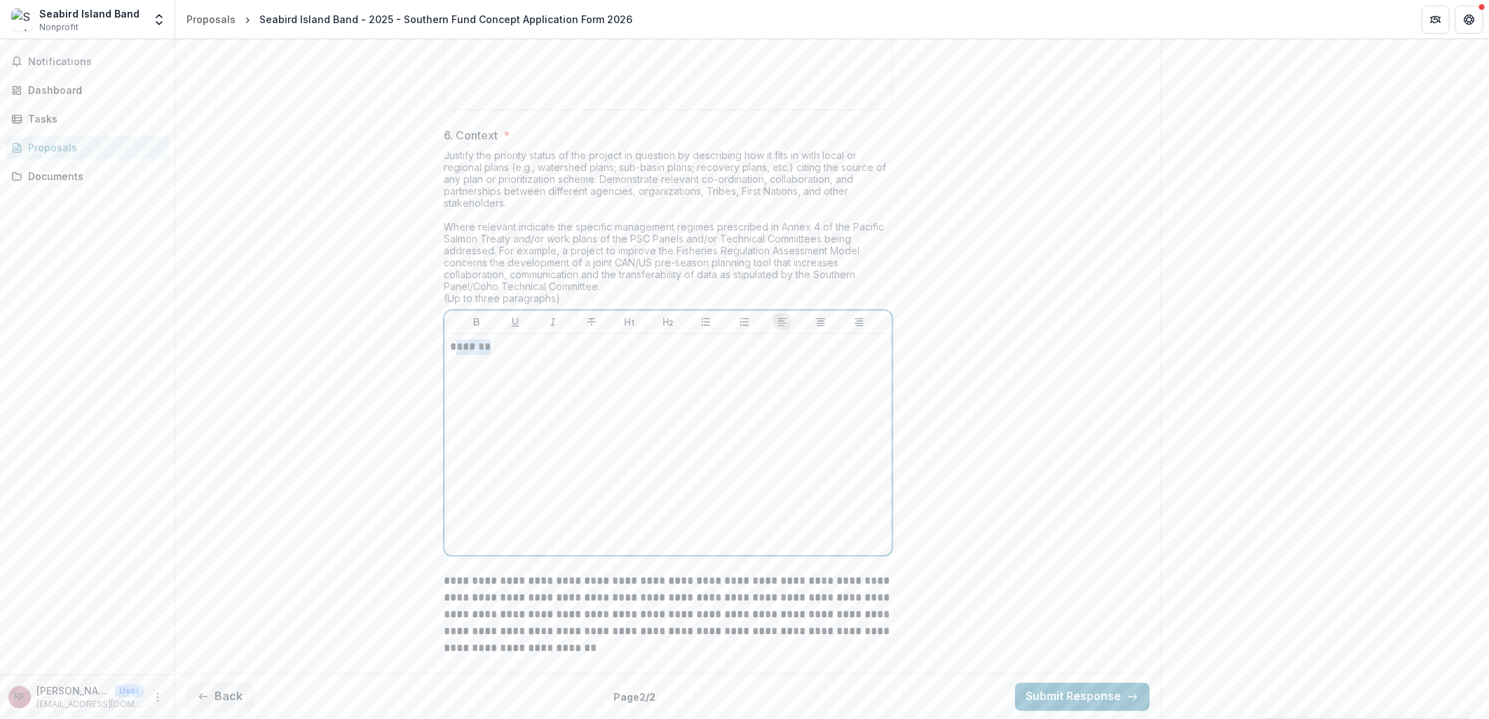
drag, startPoint x: 533, startPoint y: 351, endPoint x: 457, endPoint y: 349, distance: 75.8
click at [457, 349] on p "*******" at bounding box center [668, 346] width 436 height 15
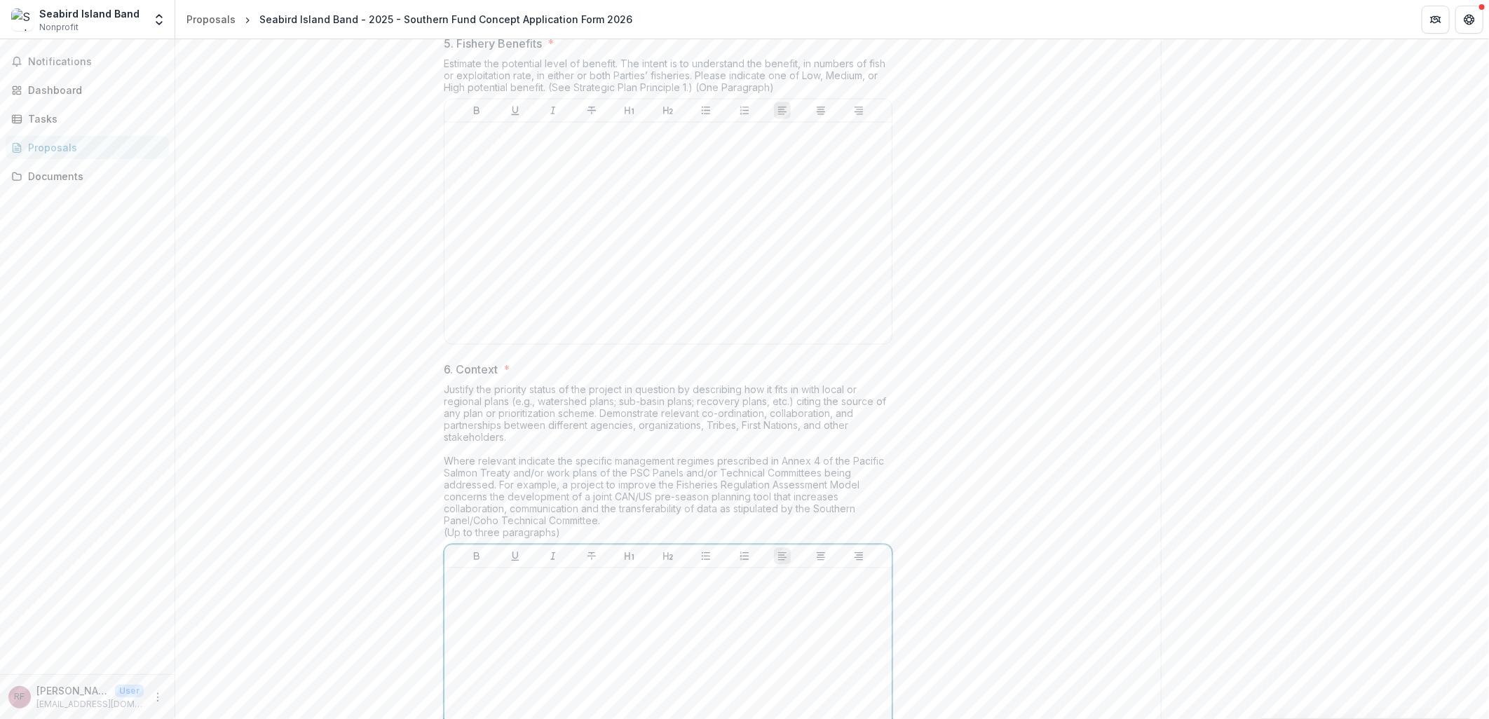
scroll to position [1393, 0]
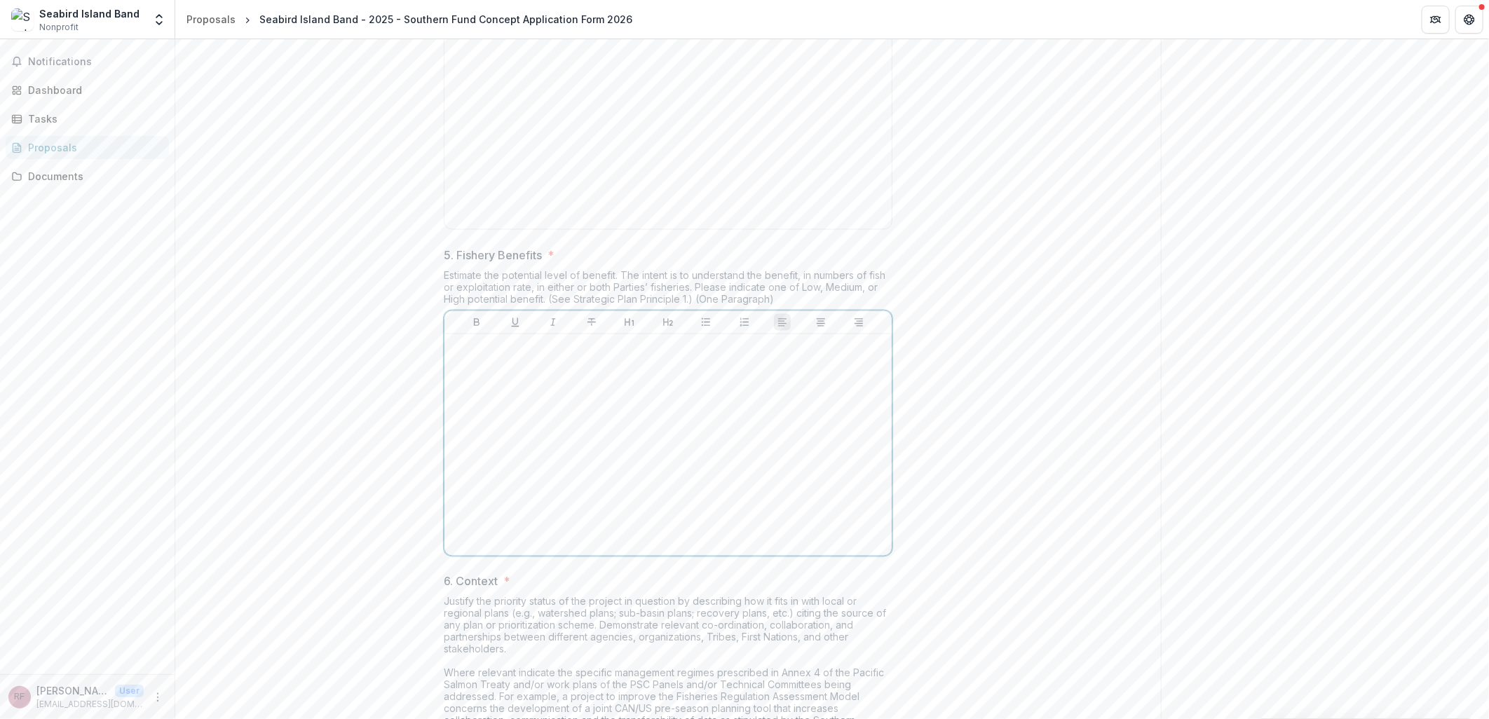
click at [569, 540] on div at bounding box center [668, 445] width 436 height 210
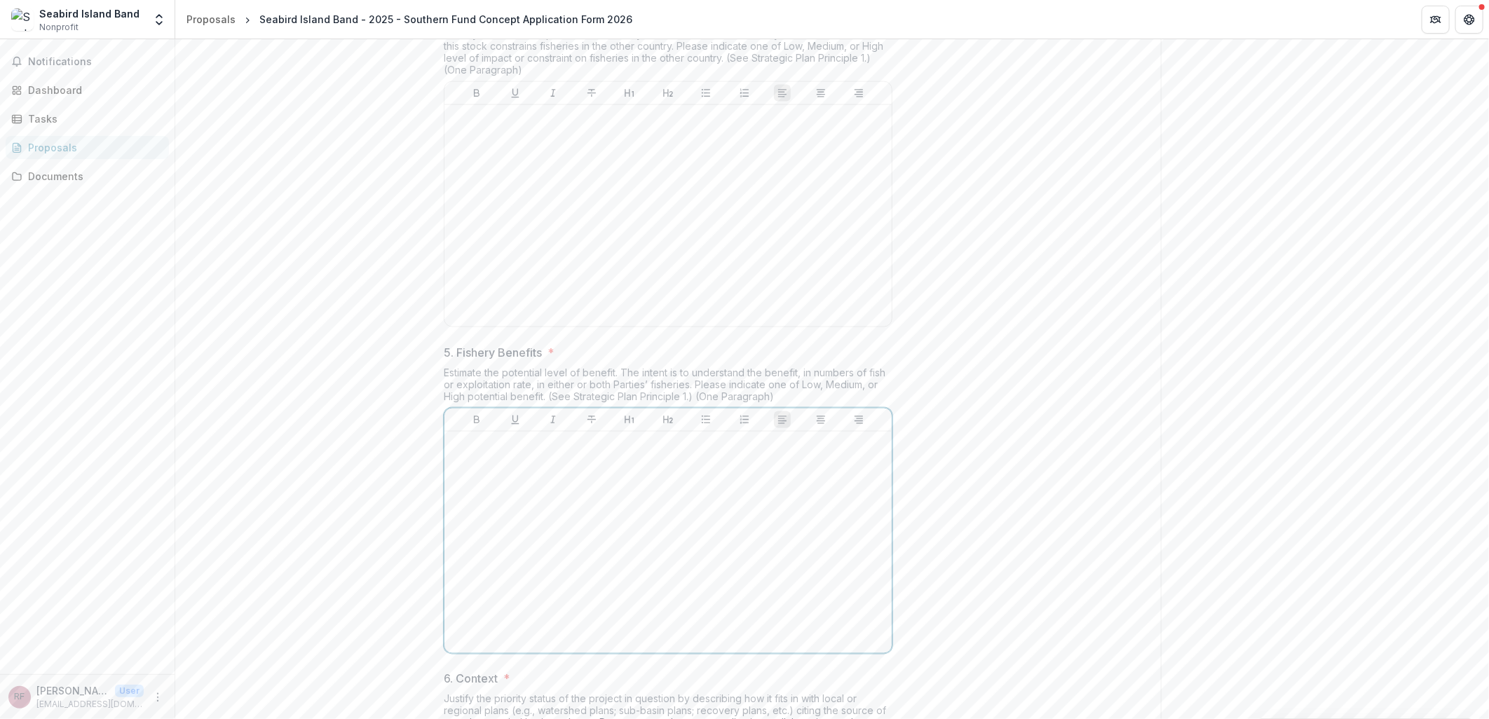
scroll to position [1159, 0]
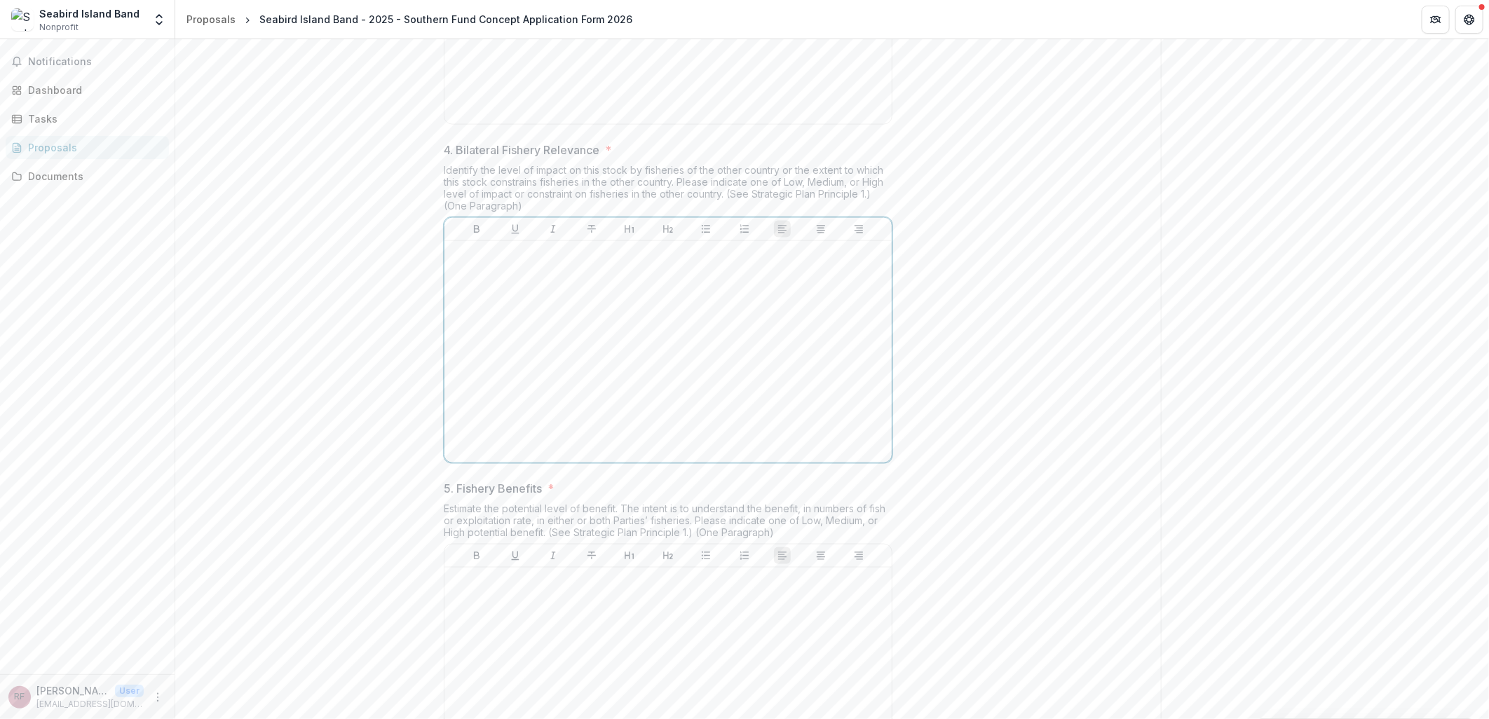
click at [590, 457] on div at bounding box center [668, 352] width 436 height 210
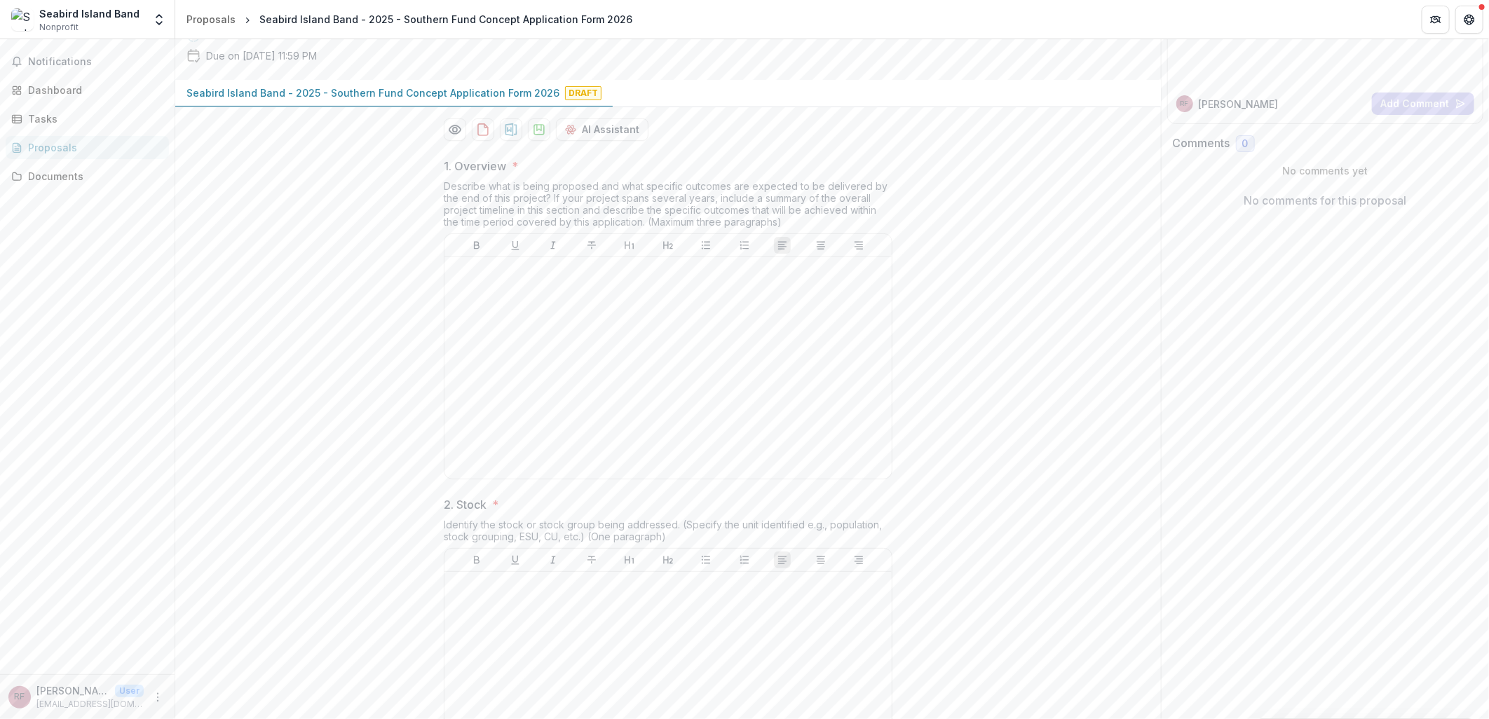
scroll to position [146, 0]
drag, startPoint x: 780, startPoint y: 328, endPoint x: 647, endPoint y: 330, distance: 133.9
click at [647, 238] on div "Describe what is being proposed and what specific outcomes are expected to be d…" at bounding box center [668, 211] width 449 height 53
click at [874, 238] on div "Describe what is being proposed and what specific outcomes are expected to be d…" at bounding box center [668, 211] width 449 height 53
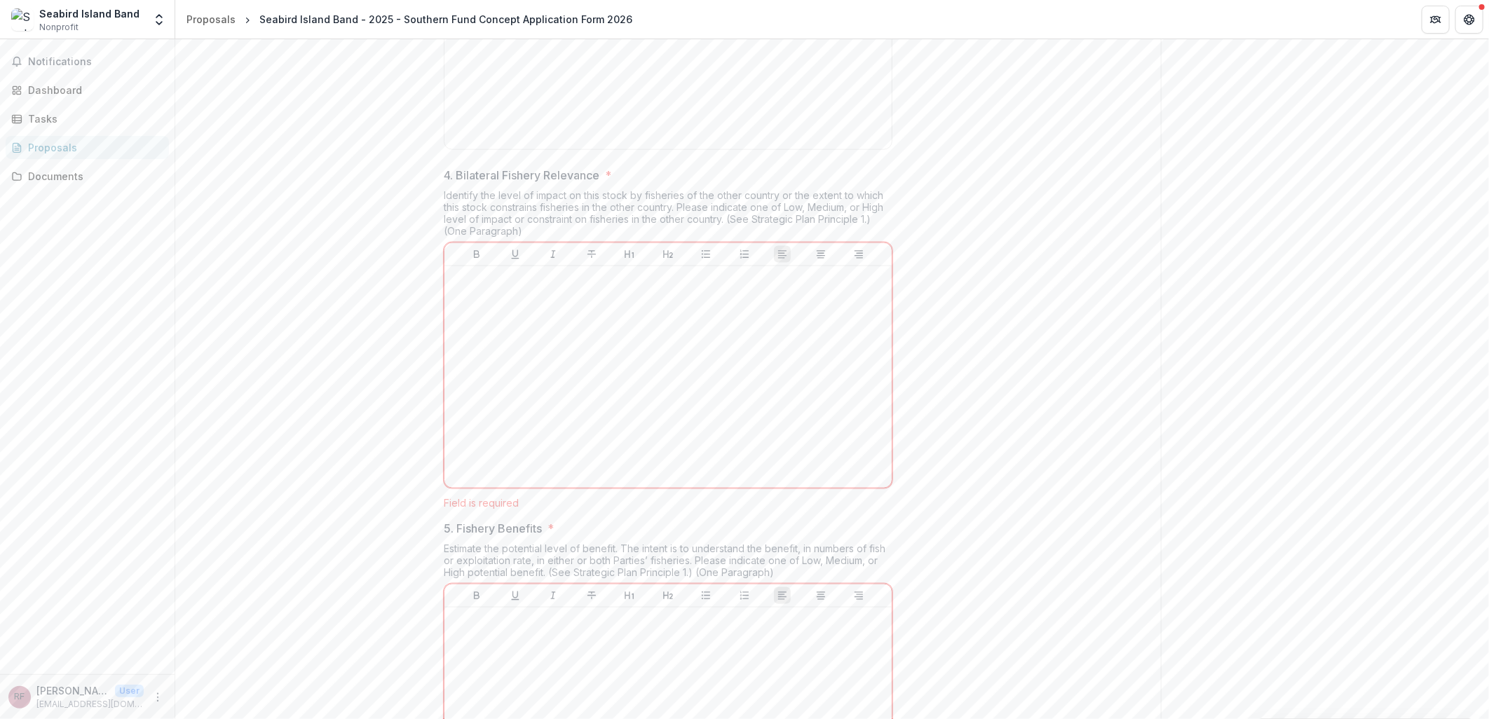
scroll to position [1470, 0]
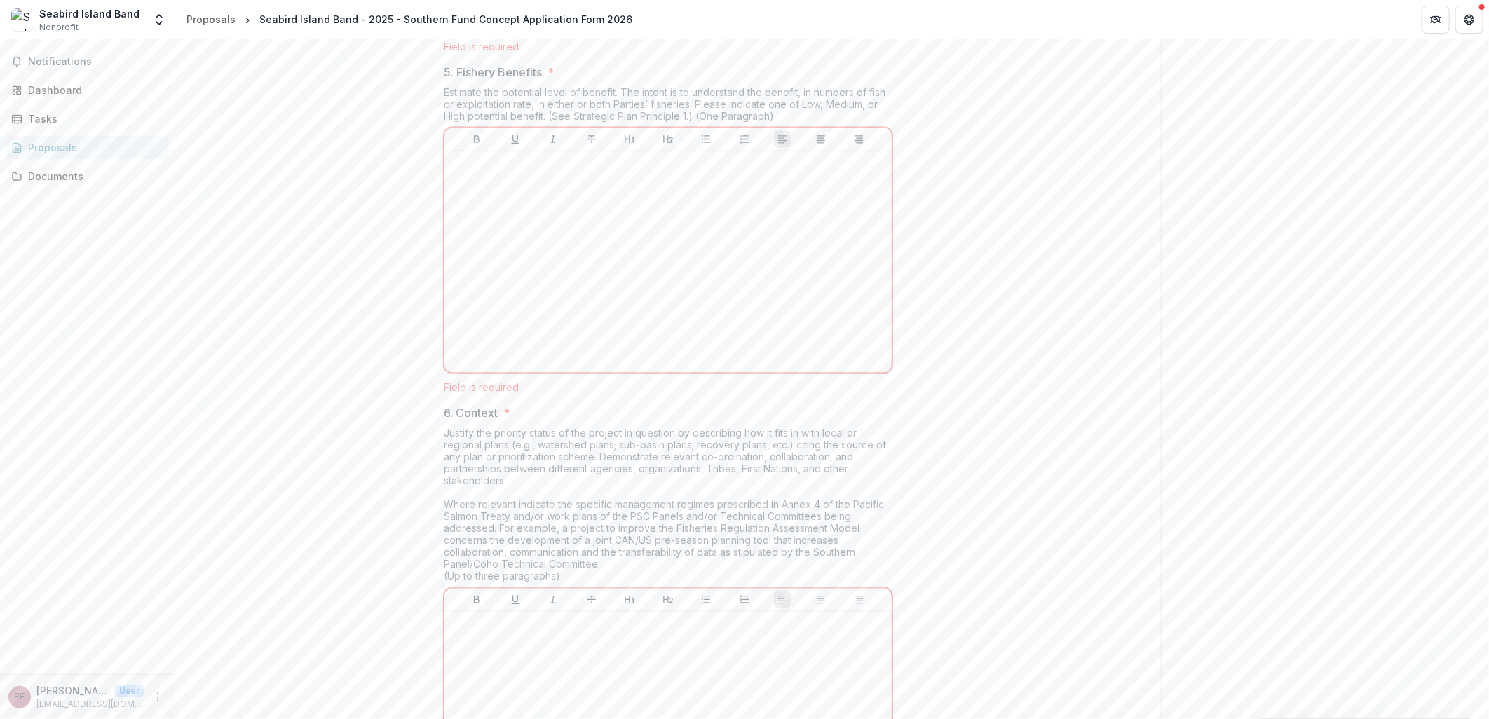
scroll to position [1982, 0]
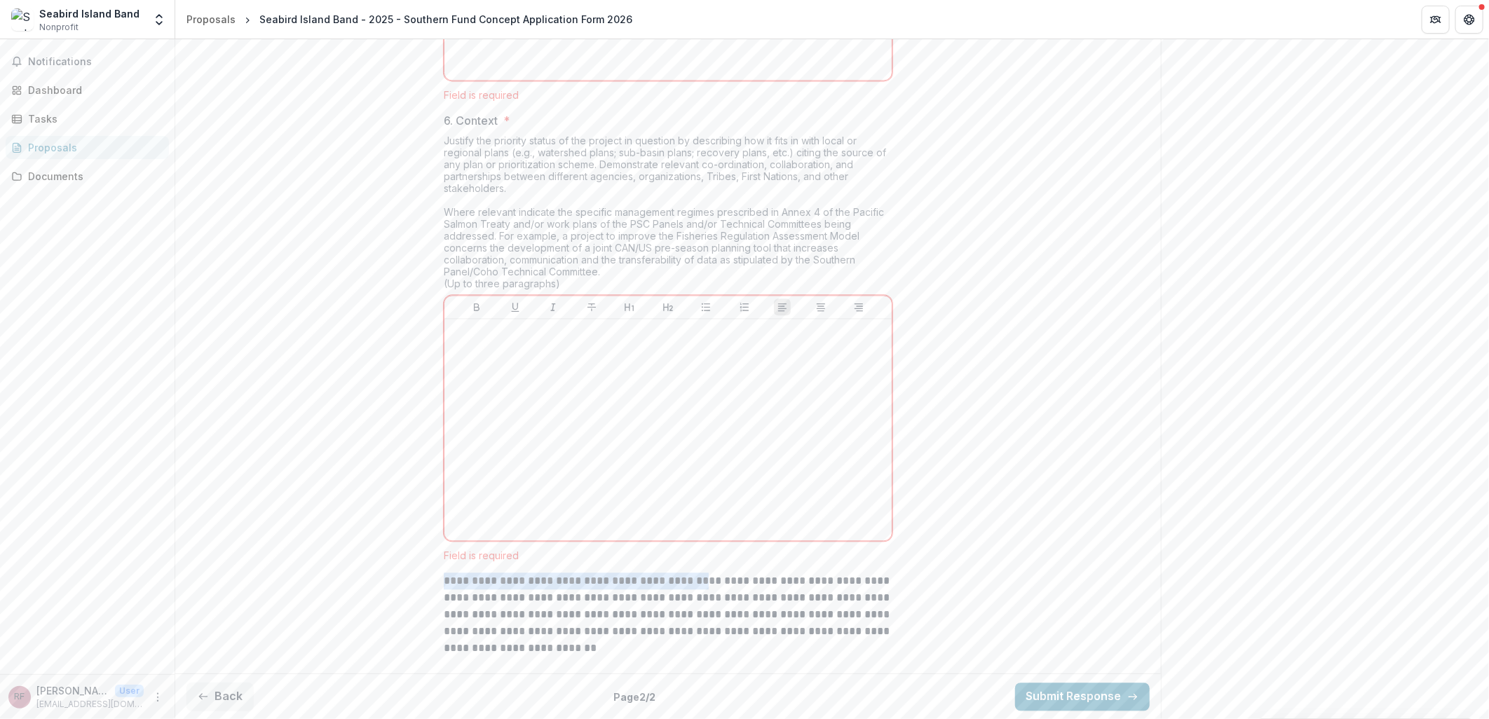
drag, startPoint x: 701, startPoint y: 583, endPoint x: 414, endPoint y: 582, distance: 287.5
drag, startPoint x: 414, startPoint y: 582, endPoint x: 492, endPoint y: 590, distance: 78.2
click at [492, 590] on p "**********" at bounding box center [668, 615] width 449 height 84
click at [707, 581] on p "**********" at bounding box center [668, 615] width 449 height 84
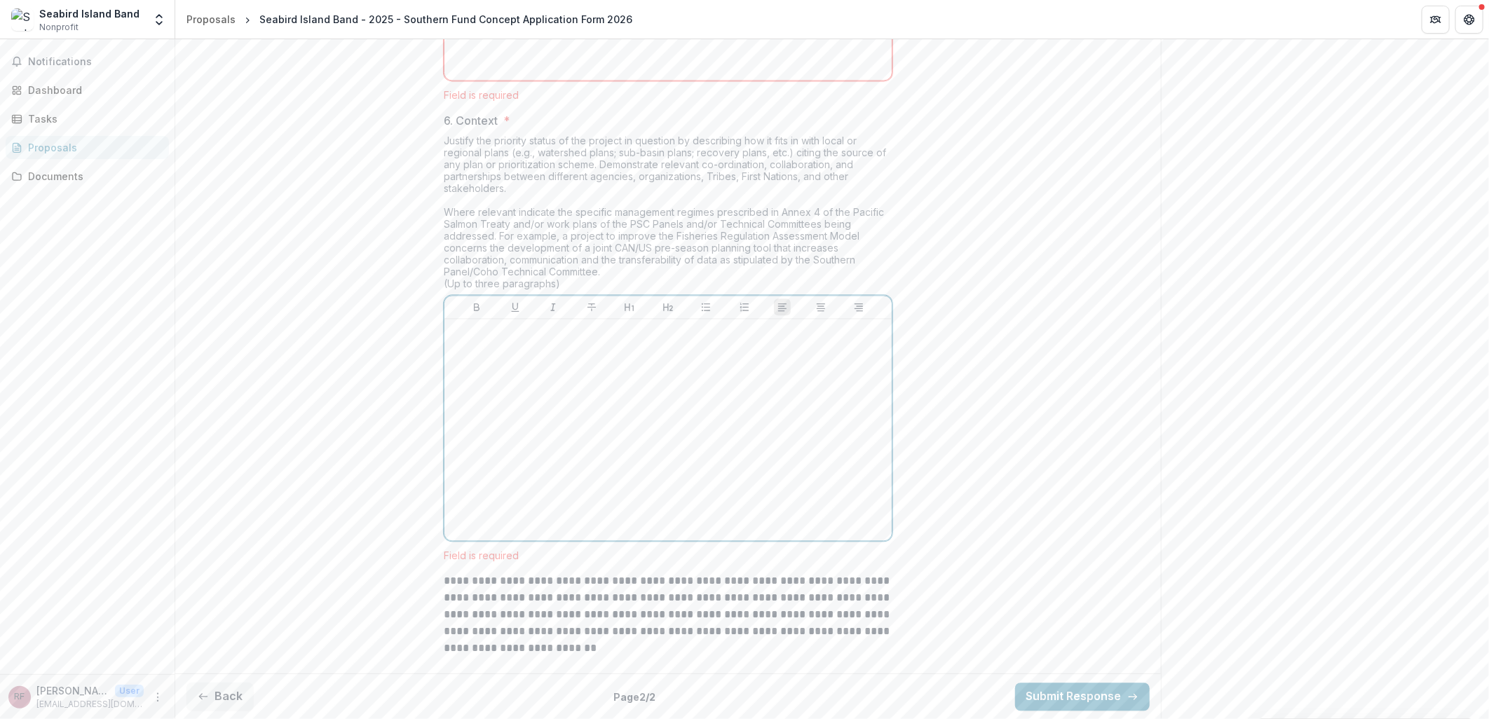
click at [675, 403] on div at bounding box center [668, 430] width 436 height 210
click at [751, 359] on div at bounding box center [668, 430] width 436 height 210
click at [534, 461] on div at bounding box center [668, 430] width 436 height 210
click at [529, 365] on div "**********" at bounding box center [668, 430] width 436 height 210
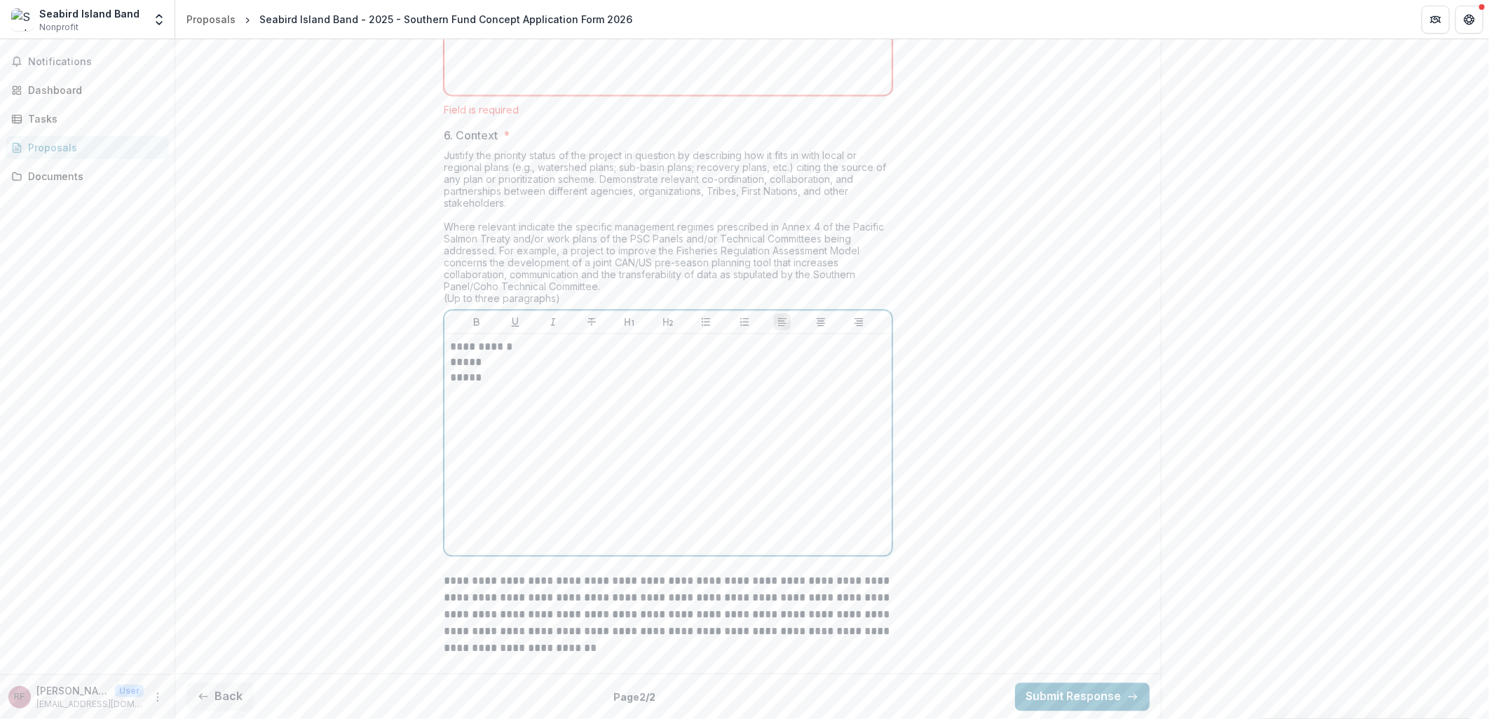
click at [489, 374] on p "*****" at bounding box center [668, 377] width 436 height 15
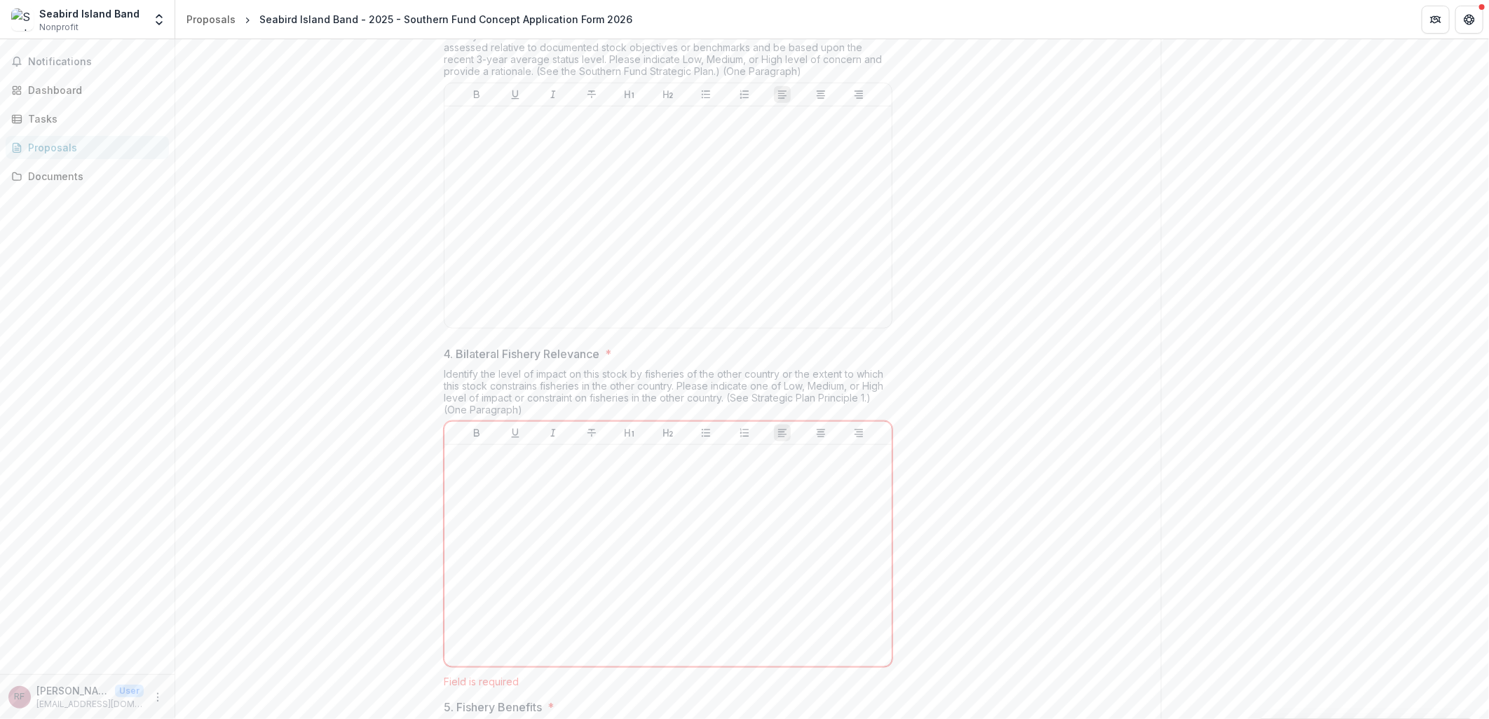
scroll to position [565, 0]
